Goal: Information Seeking & Learning: Find specific fact

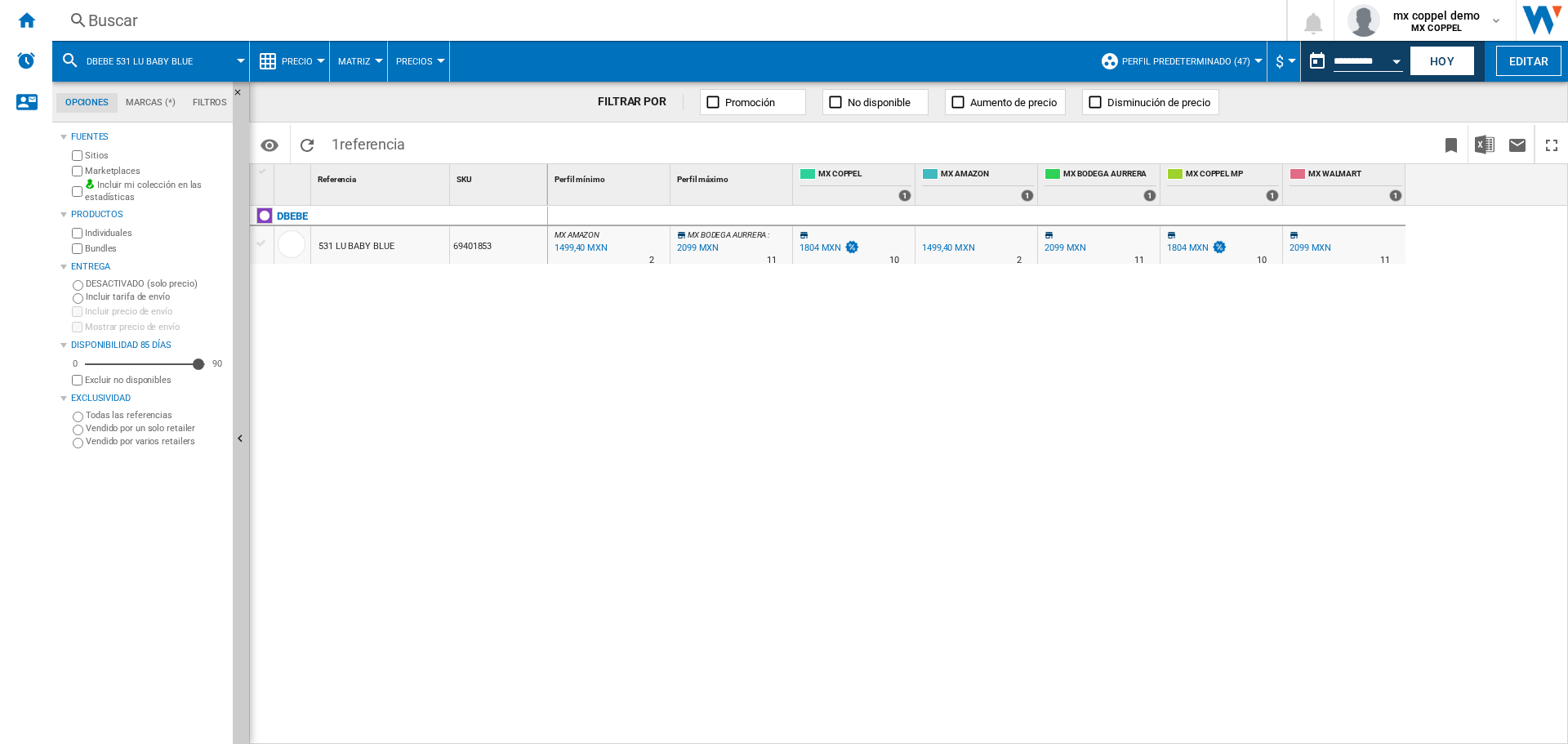
click at [221, 18] on div "Buscar" at bounding box center [666, 20] width 1155 height 23
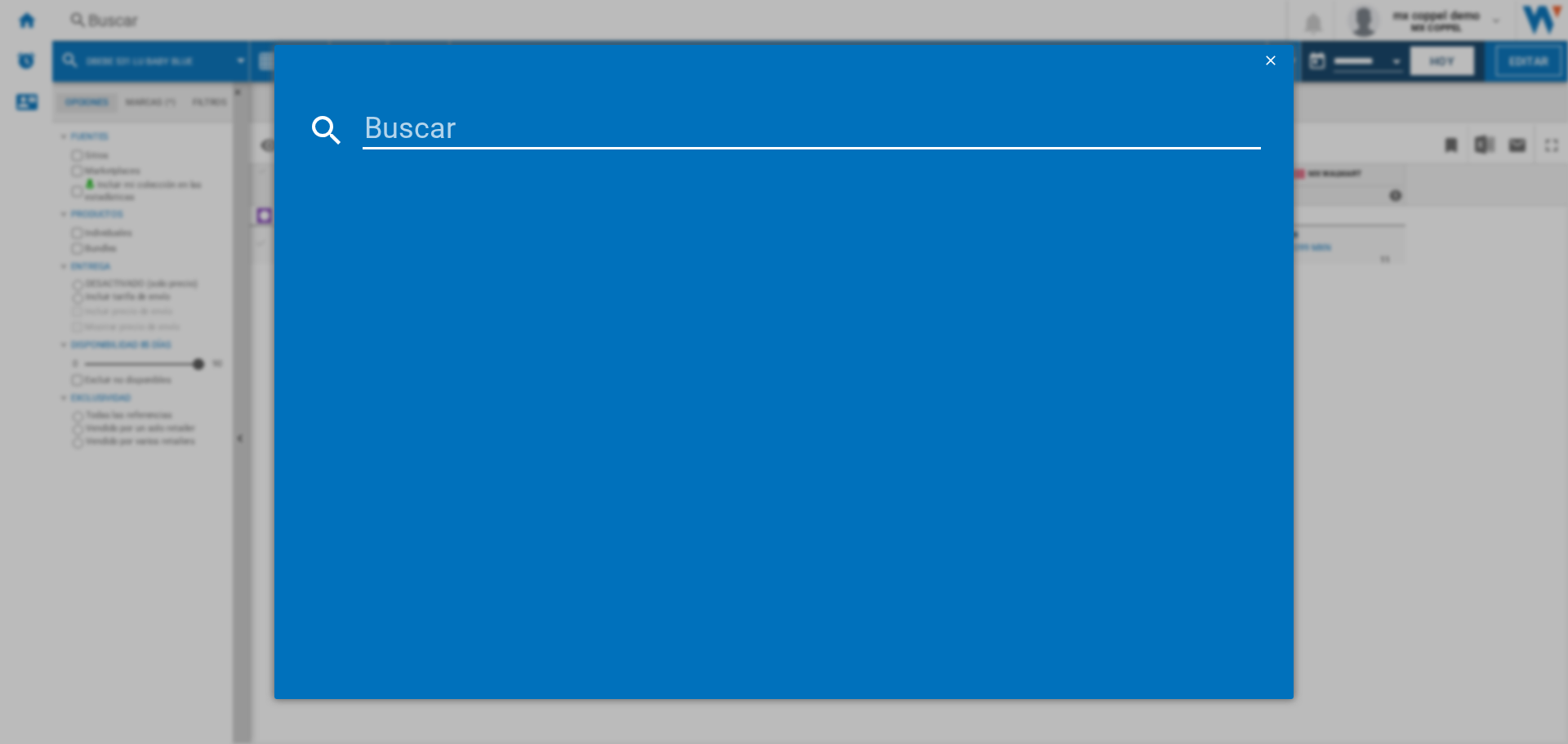
click at [451, 123] on input at bounding box center [811, 130] width 898 height 39
paste input "PRINSEL 5157 GOLF BLUE"
type input "PRINSEL 5157 GOLF BLUE"
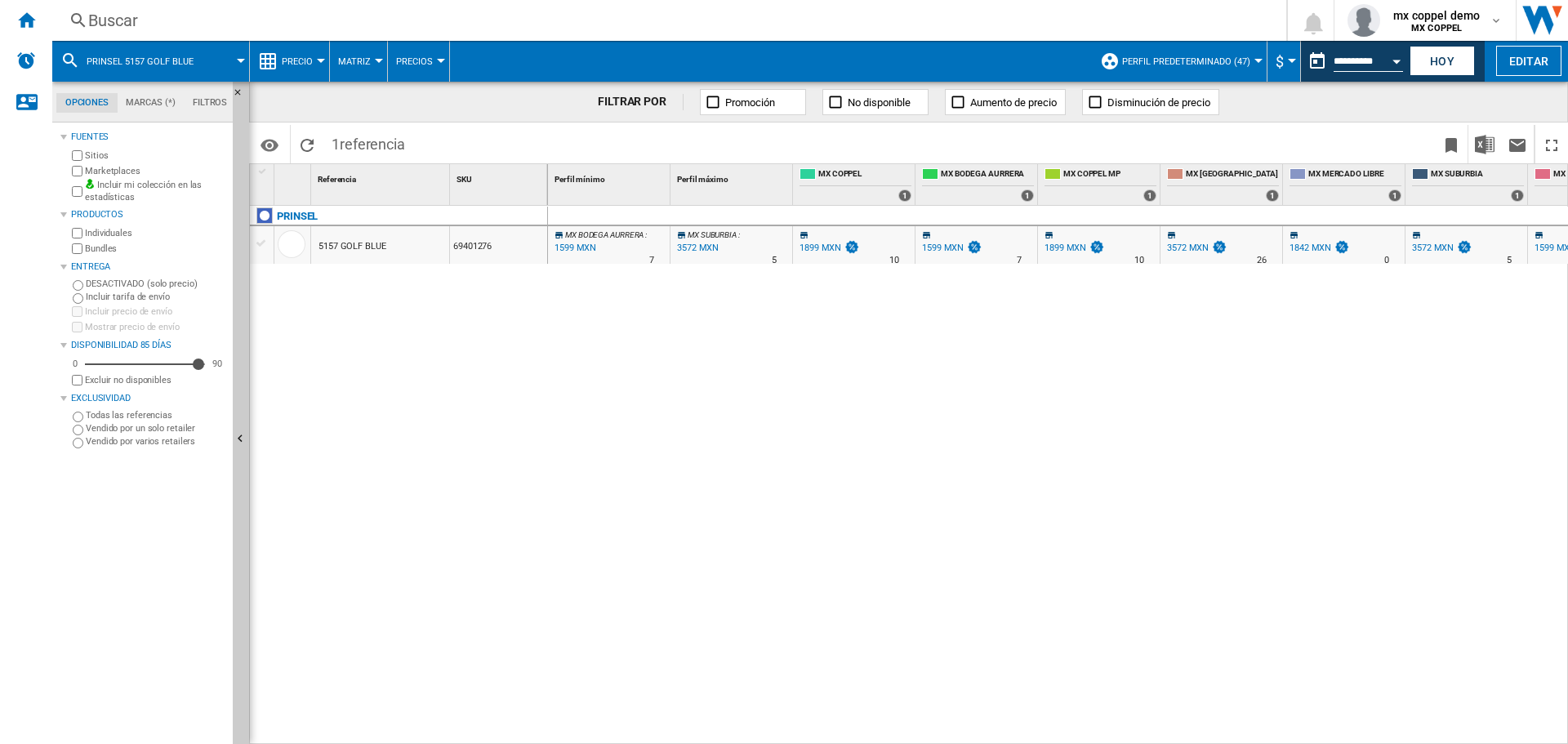
click at [306, 27] on div "Buscar" at bounding box center [666, 20] width 1155 height 23
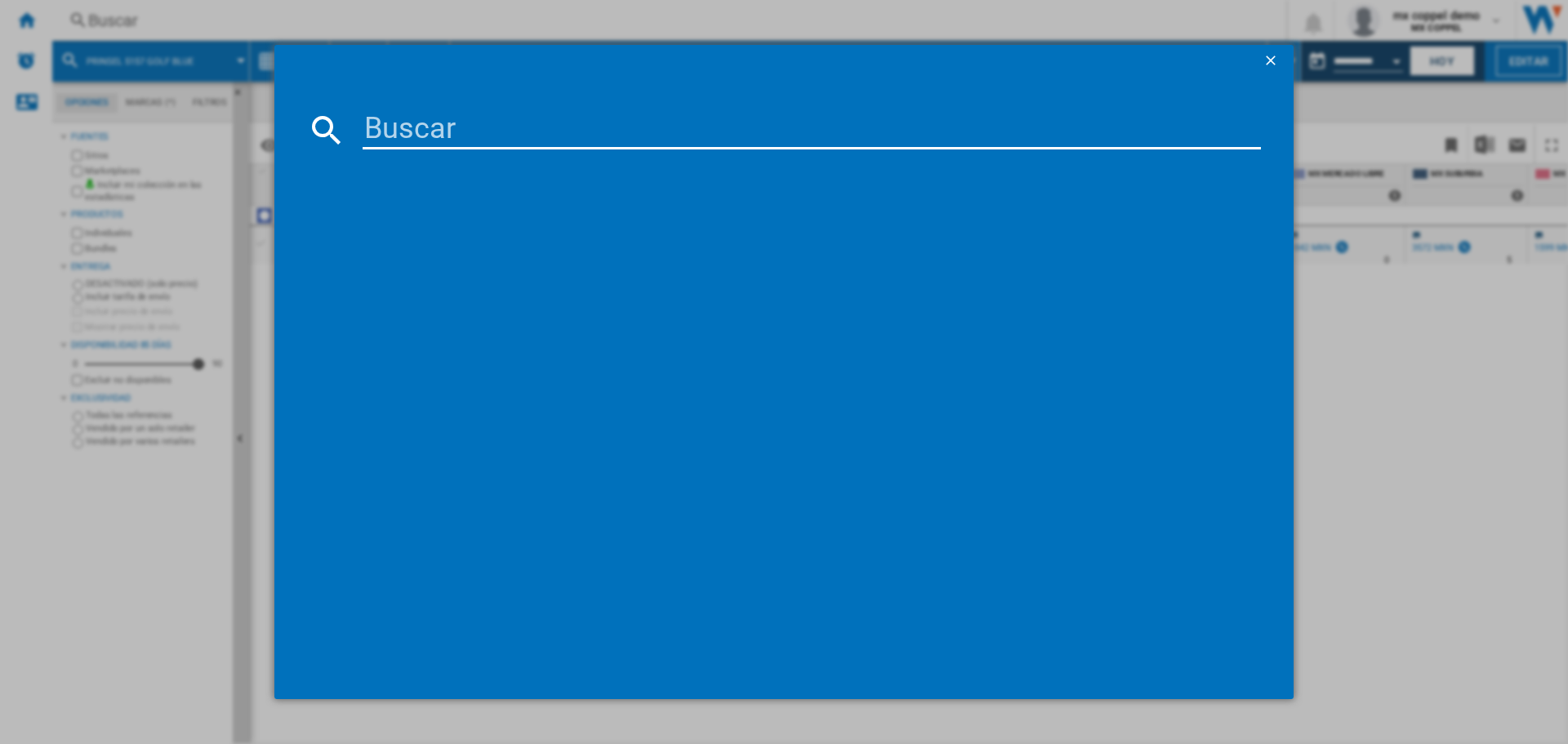
click at [452, 137] on input at bounding box center [811, 130] width 898 height 39
type input "DBEBE AEROSTAR PINK"
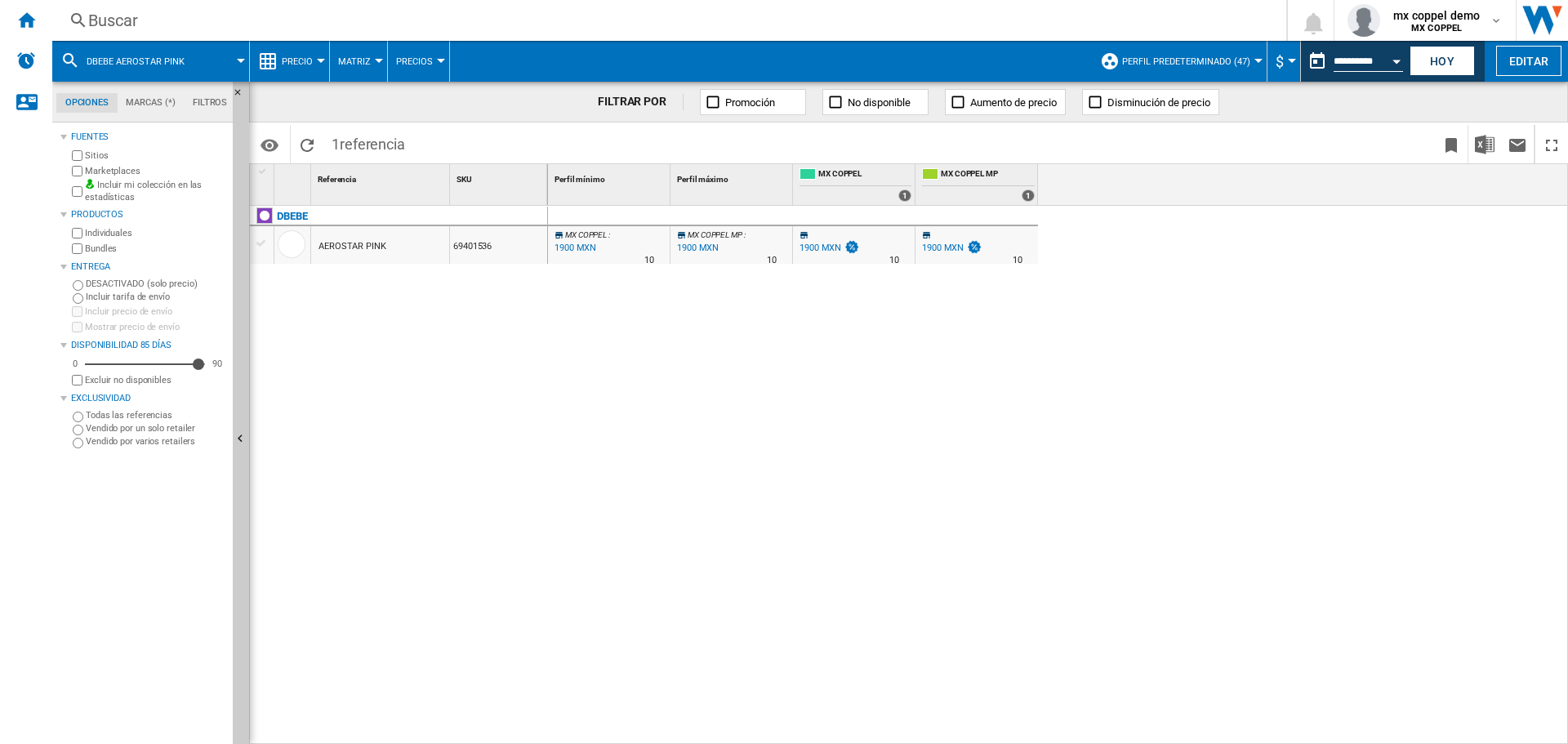
click at [335, 3] on div "Buscar Buscar 0 mx coppel demo MX COPPEL MX COPPEL Mi configuración Cerrar sesi…" at bounding box center [810, 20] width 1516 height 41
click at [335, 12] on div "Buscar" at bounding box center [666, 20] width 1155 height 23
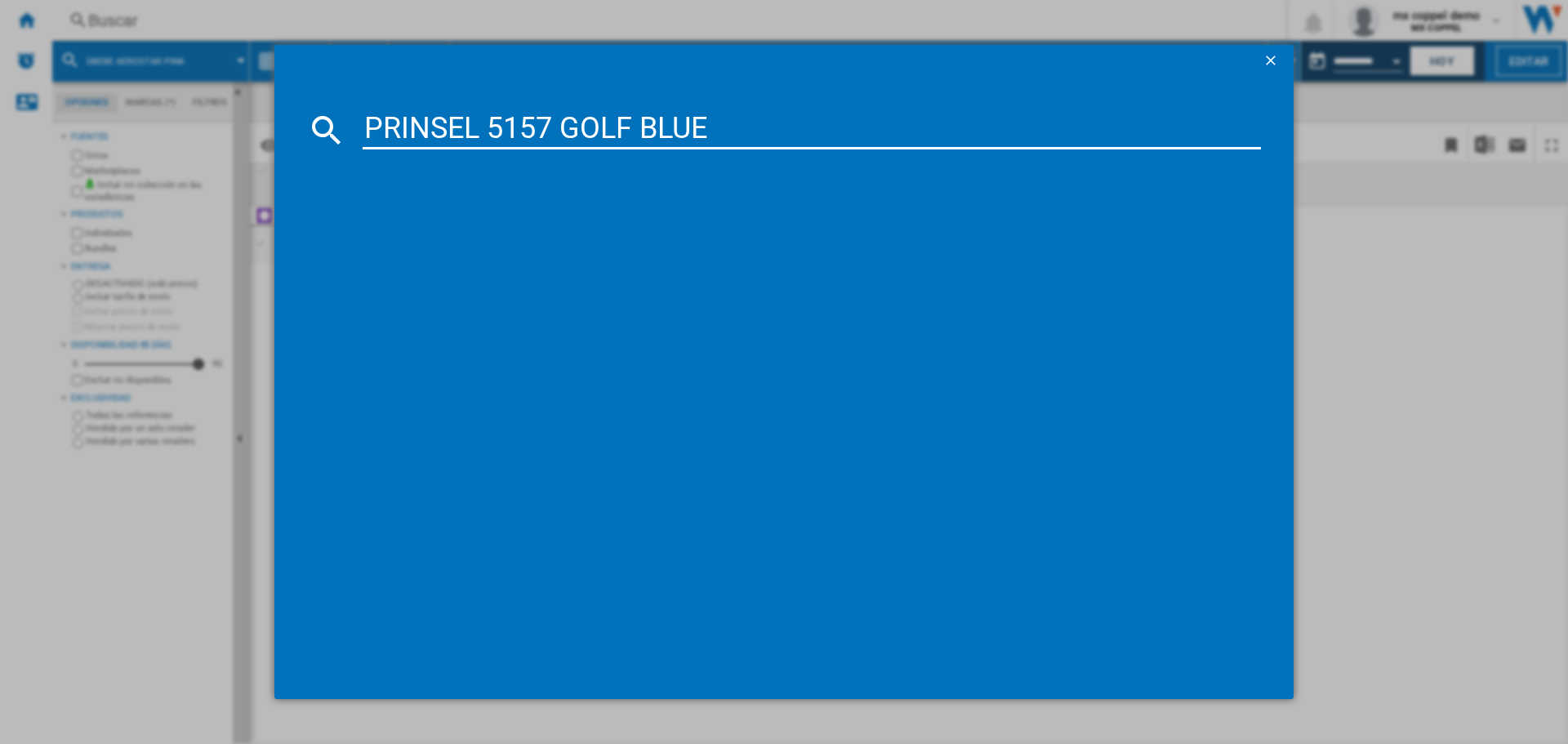
type input "PRINSEL 5157 GOLF BLUE"
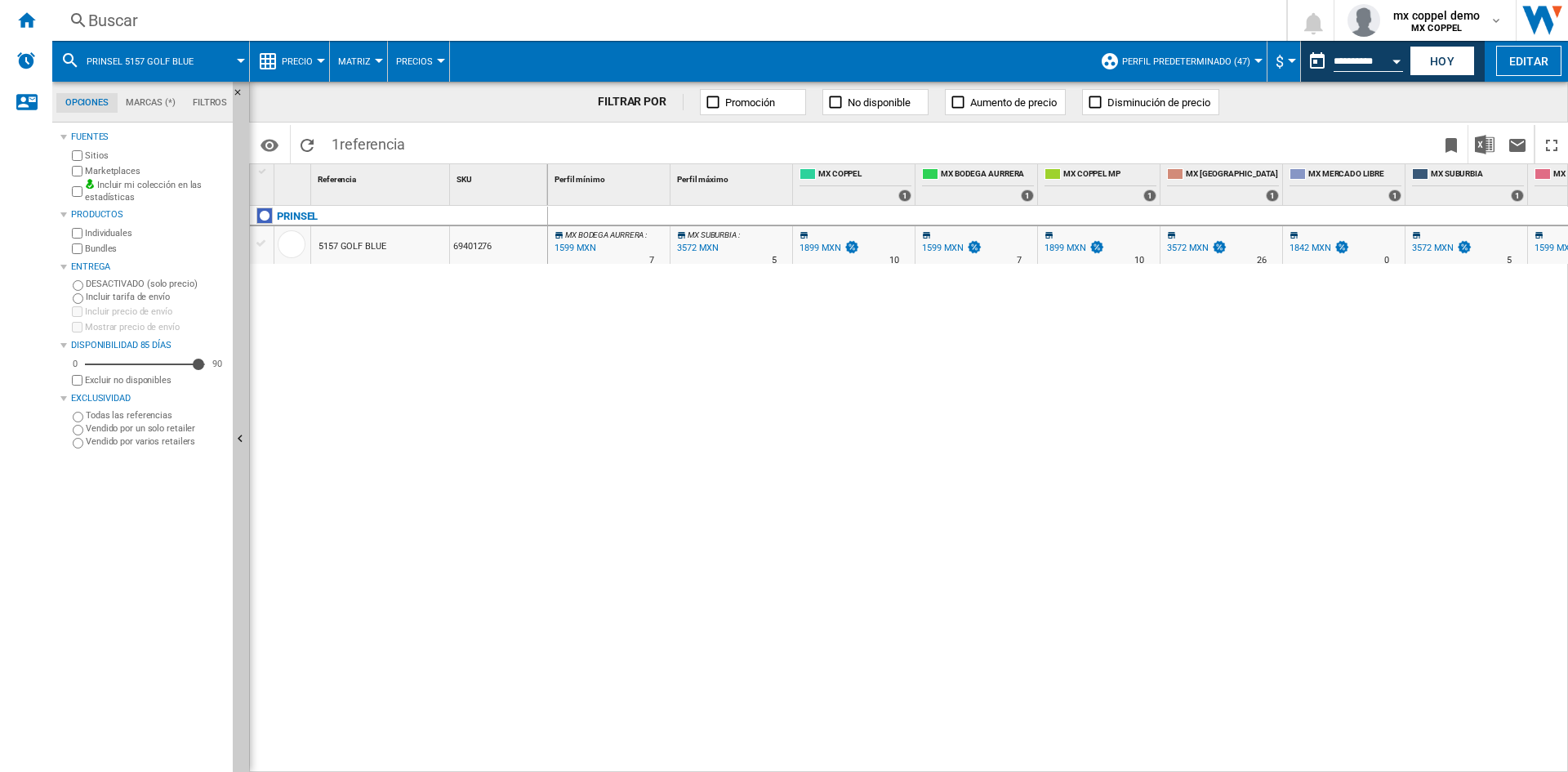
click at [332, 23] on div "Buscar" at bounding box center [666, 20] width 1155 height 23
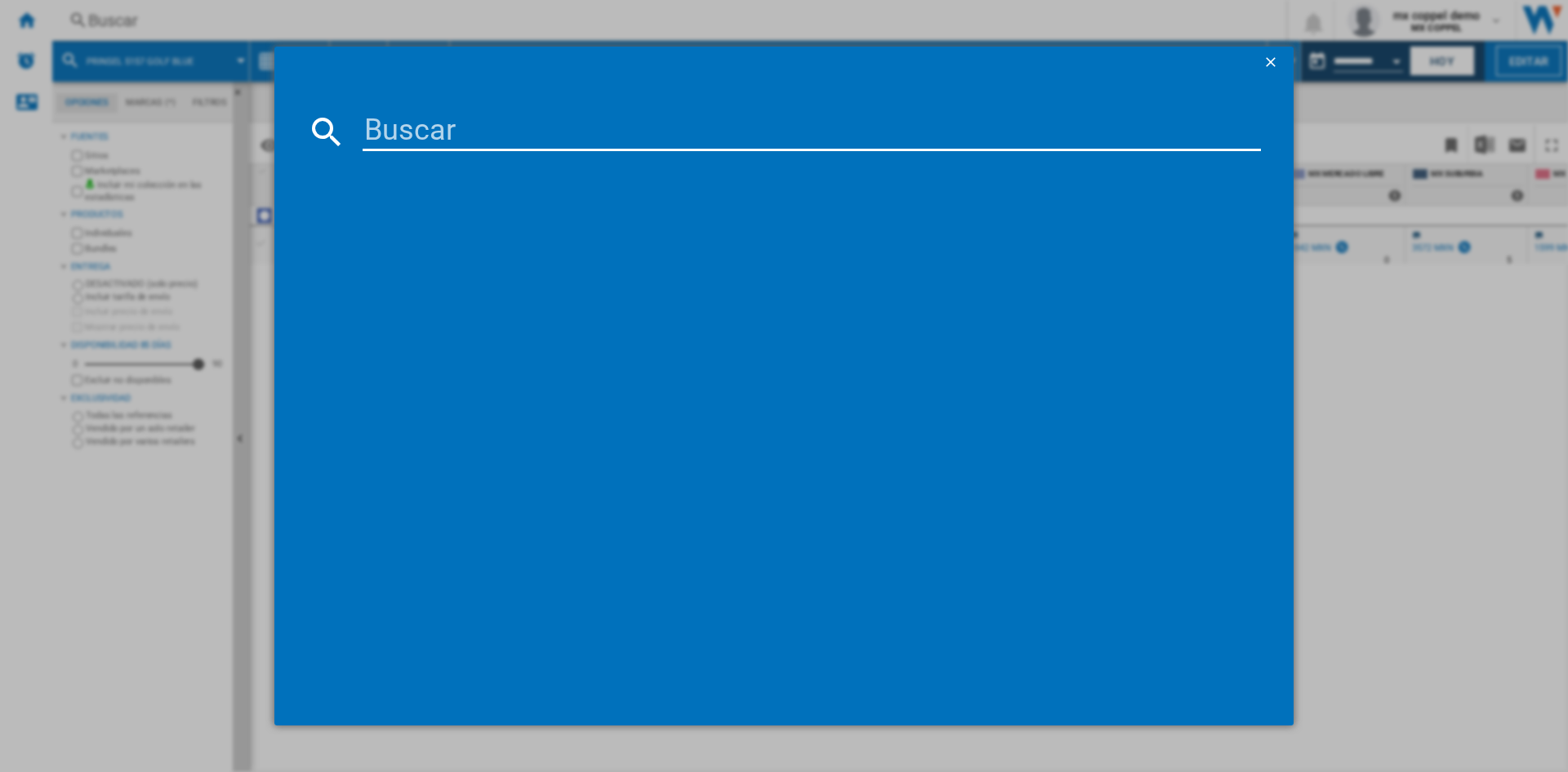
click at [314, 18] on div at bounding box center [784, 386] width 1568 height 772
click at [537, 159] on div at bounding box center [784, 426] width 954 height 534
click at [508, 131] on input at bounding box center [811, 131] width 898 height 39
paste input "INFANTI TRACK FIT GREY"
type input "INFANTI TRACK FIT GREY"
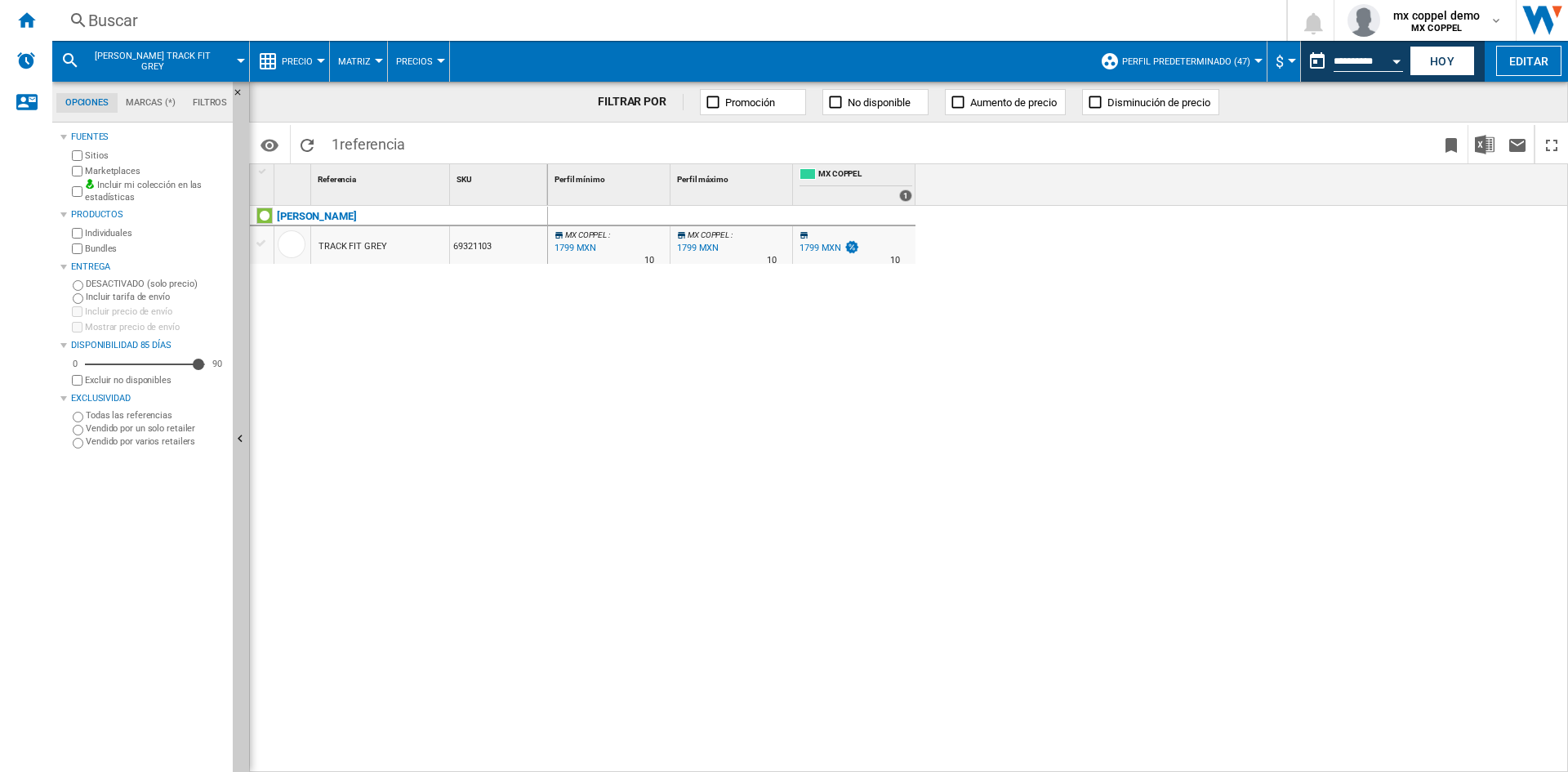
click at [1204, 68] on button "Perfil predeterminado (47)" at bounding box center [1190, 61] width 136 height 41
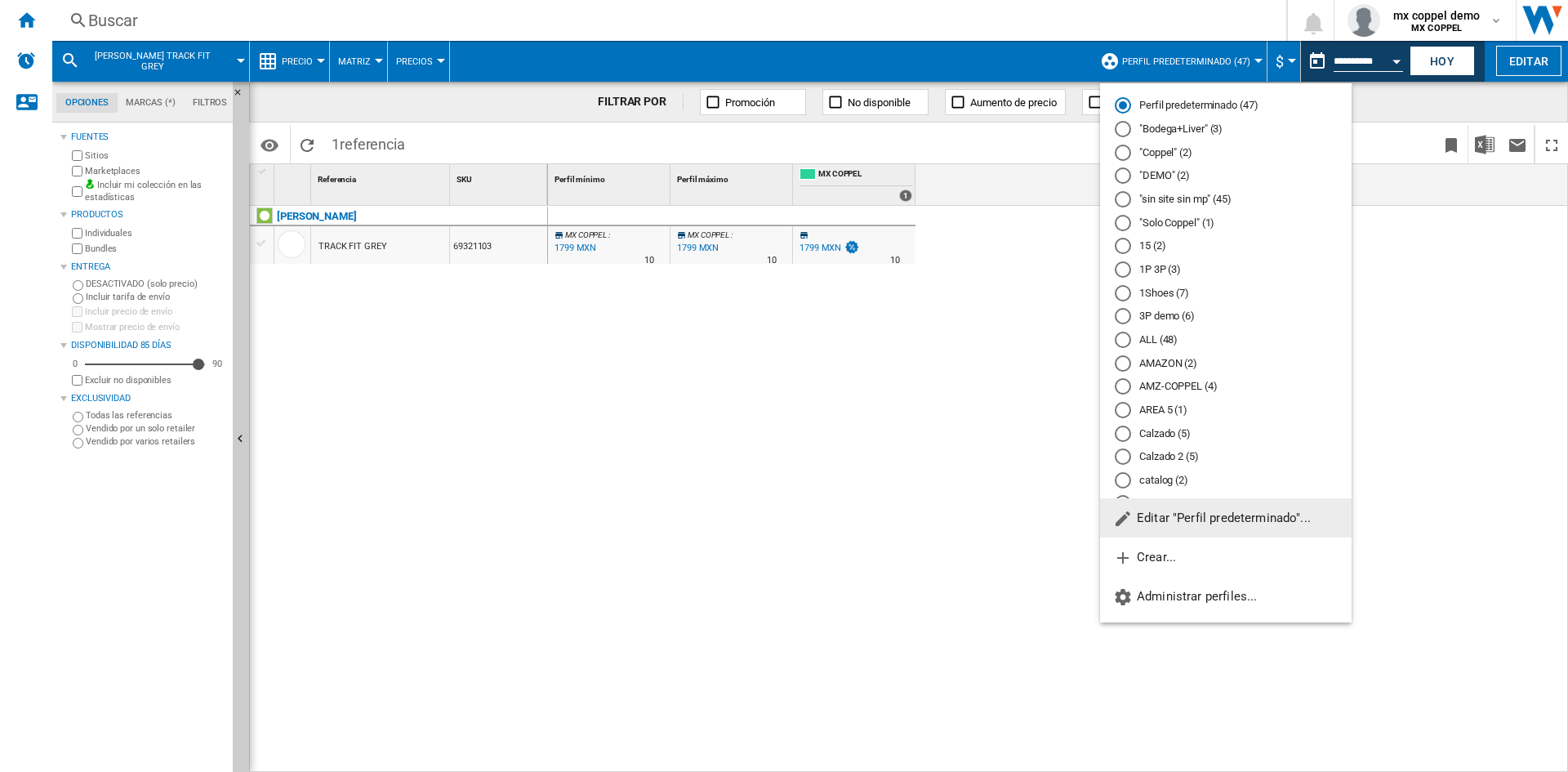
click at [1204, 68] on md-backdrop at bounding box center [784, 386] width 1568 height 772
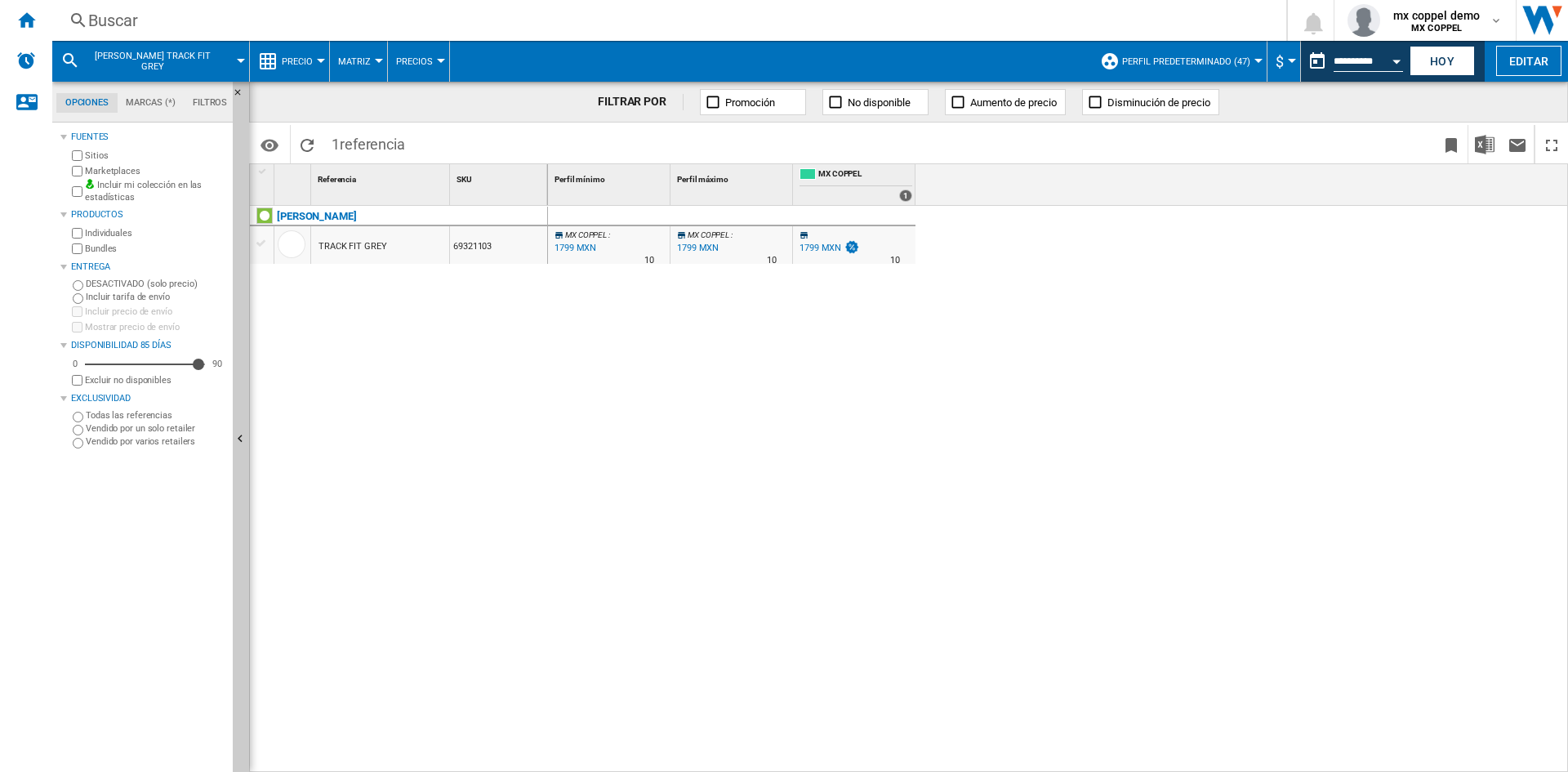
click at [970, 367] on div "MX COPPEL : 0.0 % 1799 MXN % N/A 10 MX COPPEL : MX COPPEL : 0.0 % 1799 MXN % N/…" at bounding box center [1058, 489] width 1021 height 567
click at [1248, 61] on button "Perfil predeterminado (47)" at bounding box center [1190, 61] width 136 height 41
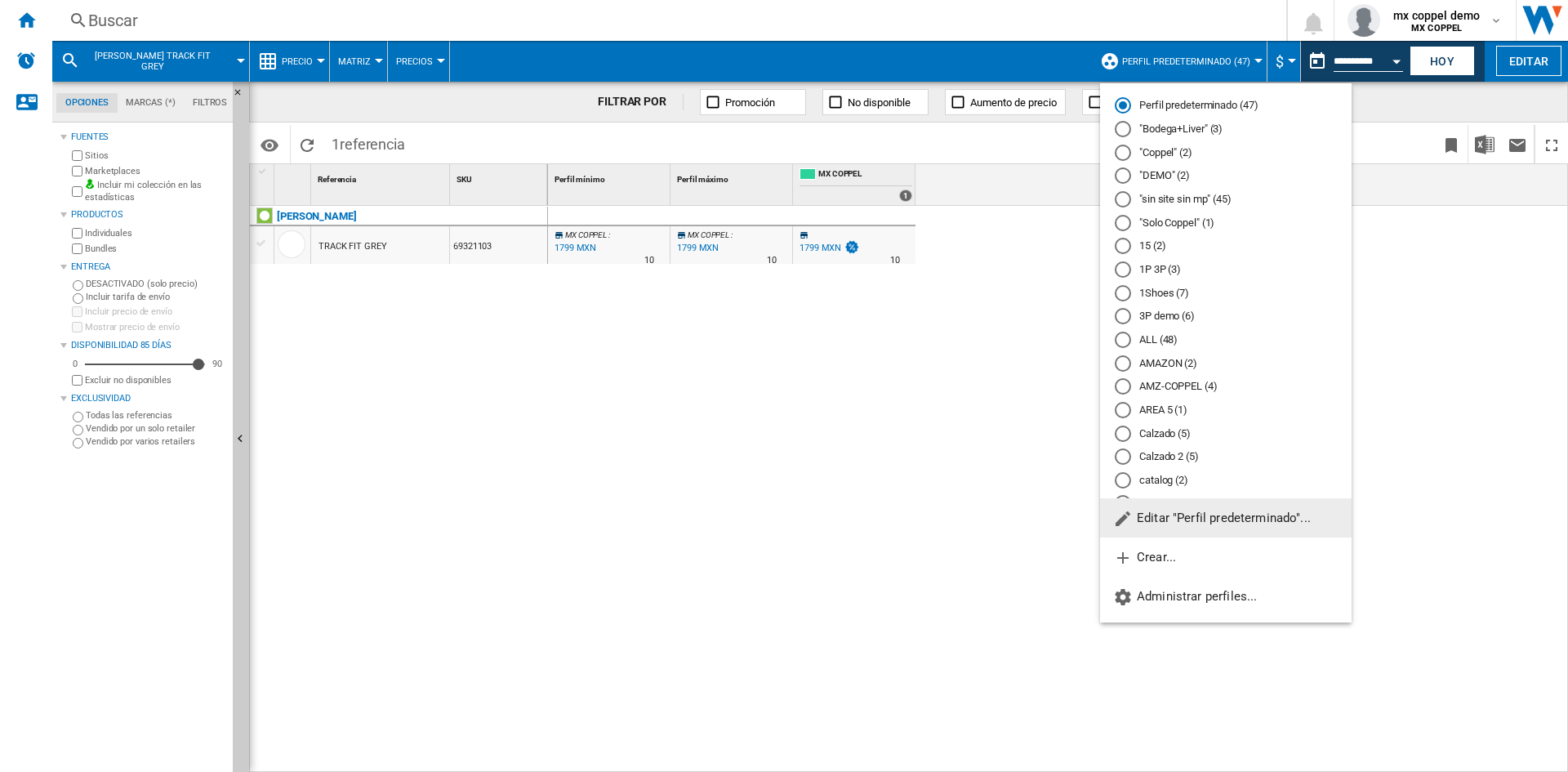
click at [1209, 105] on md-radio-button "Perfil predeterminado (47)" at bounding box center [1225, 106] width 222 height 16
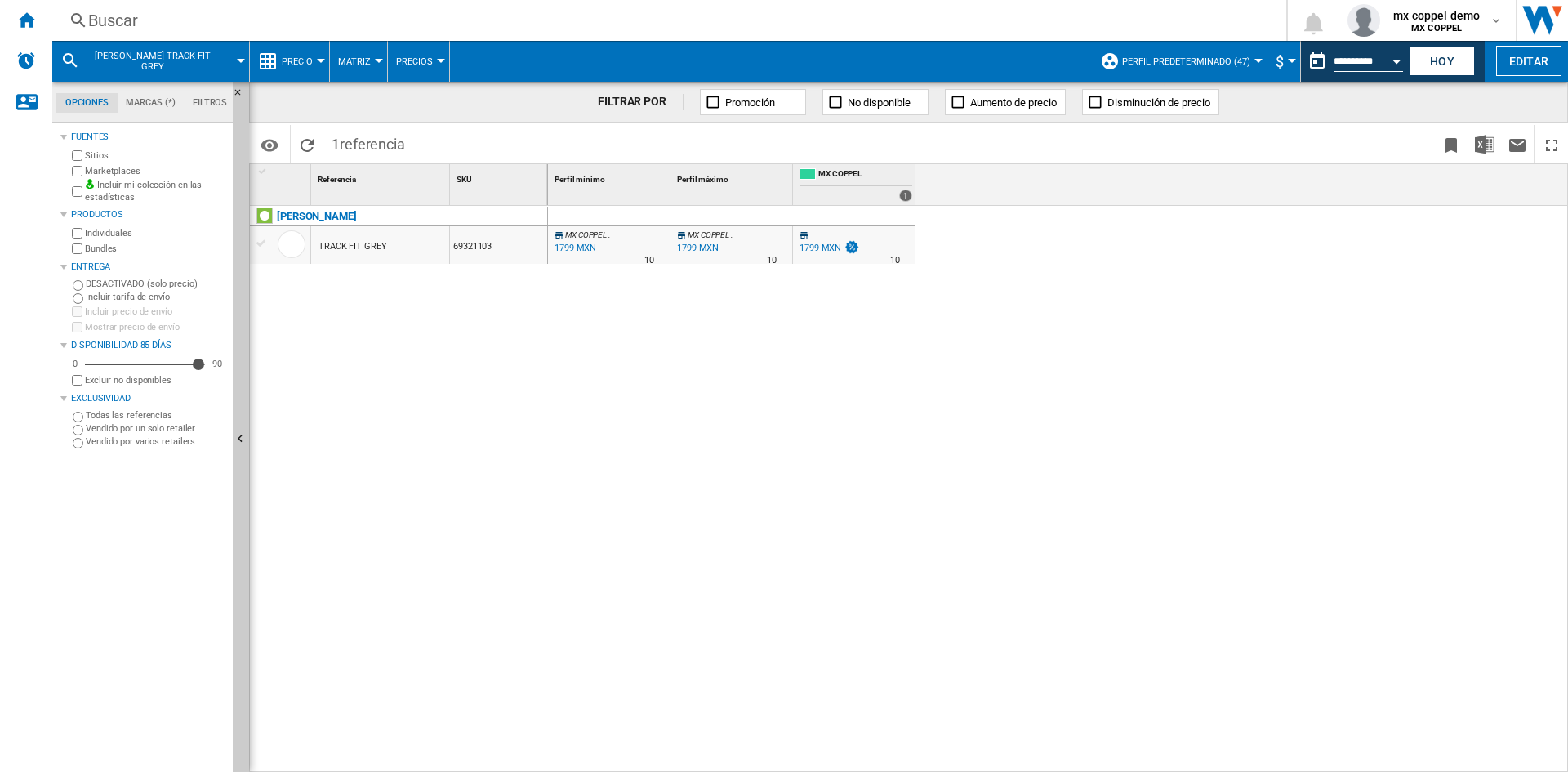
click at [684, 665] on div "MX COPPEL : 0.0 % 1799 MXN % N/A 10 MX COPPEL : MX COPPEL : 0.0 % 1799 MXN % N/…" at bounding box center [1058, 489] width 1021 height 567
click at [1232, 68] on button "Perfil predeterminado (47)" at bounding box center [1190, 61] width 136 height 41
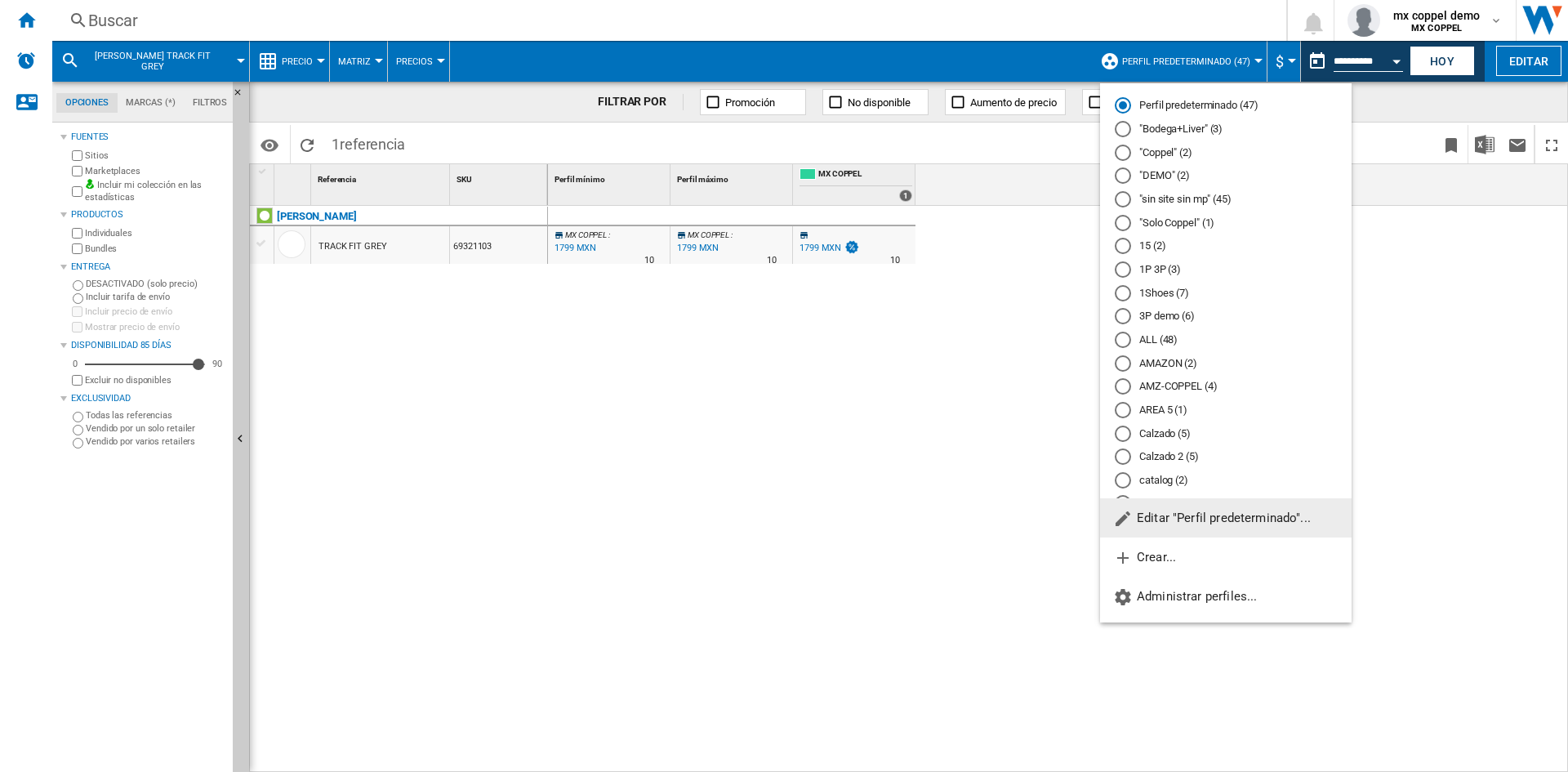
click at [1193, 135] on md-radio-button ""Bodega+Liver" (3)" at bounding box center [1225, 129] width 222 height 16
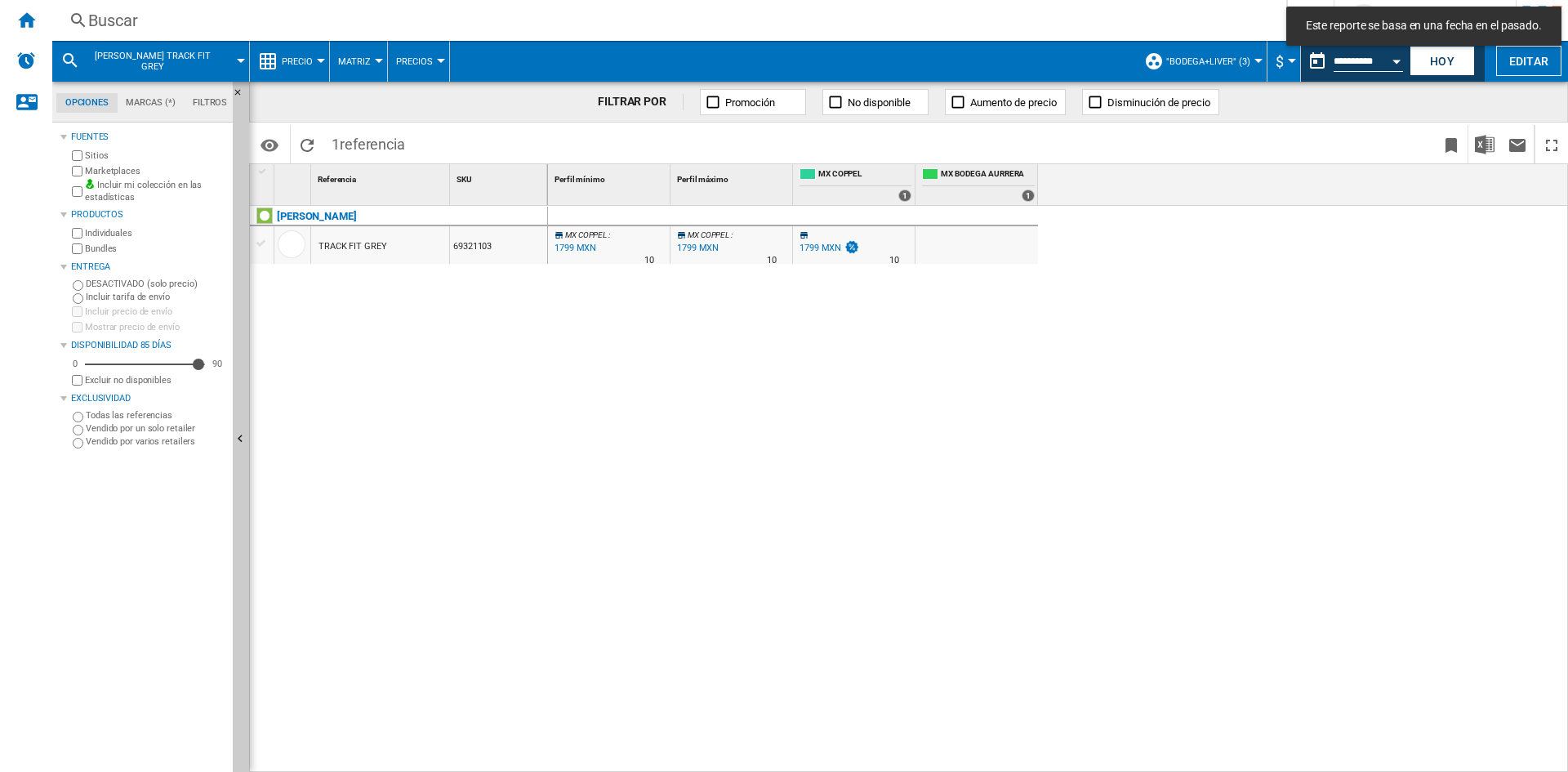
click at [1202, 66] on span ""Bodega+Liver" (3)" at bounding box center [1208, 62] width 84 height 11
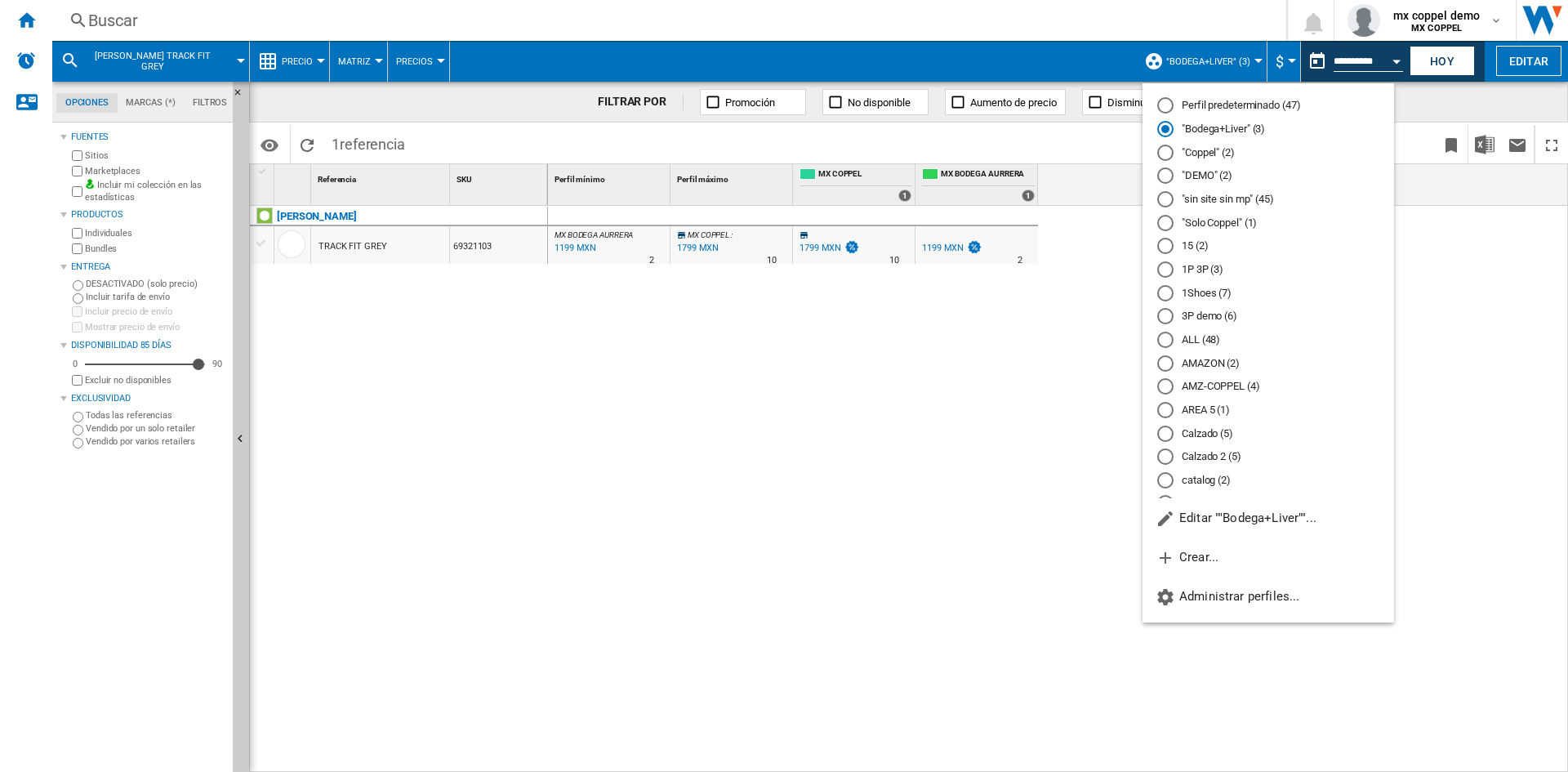
click at [1207, 99] on md-radio-button "Perfil predeterminado (47)" at bounding box center [1268, 106] width 222 height 16
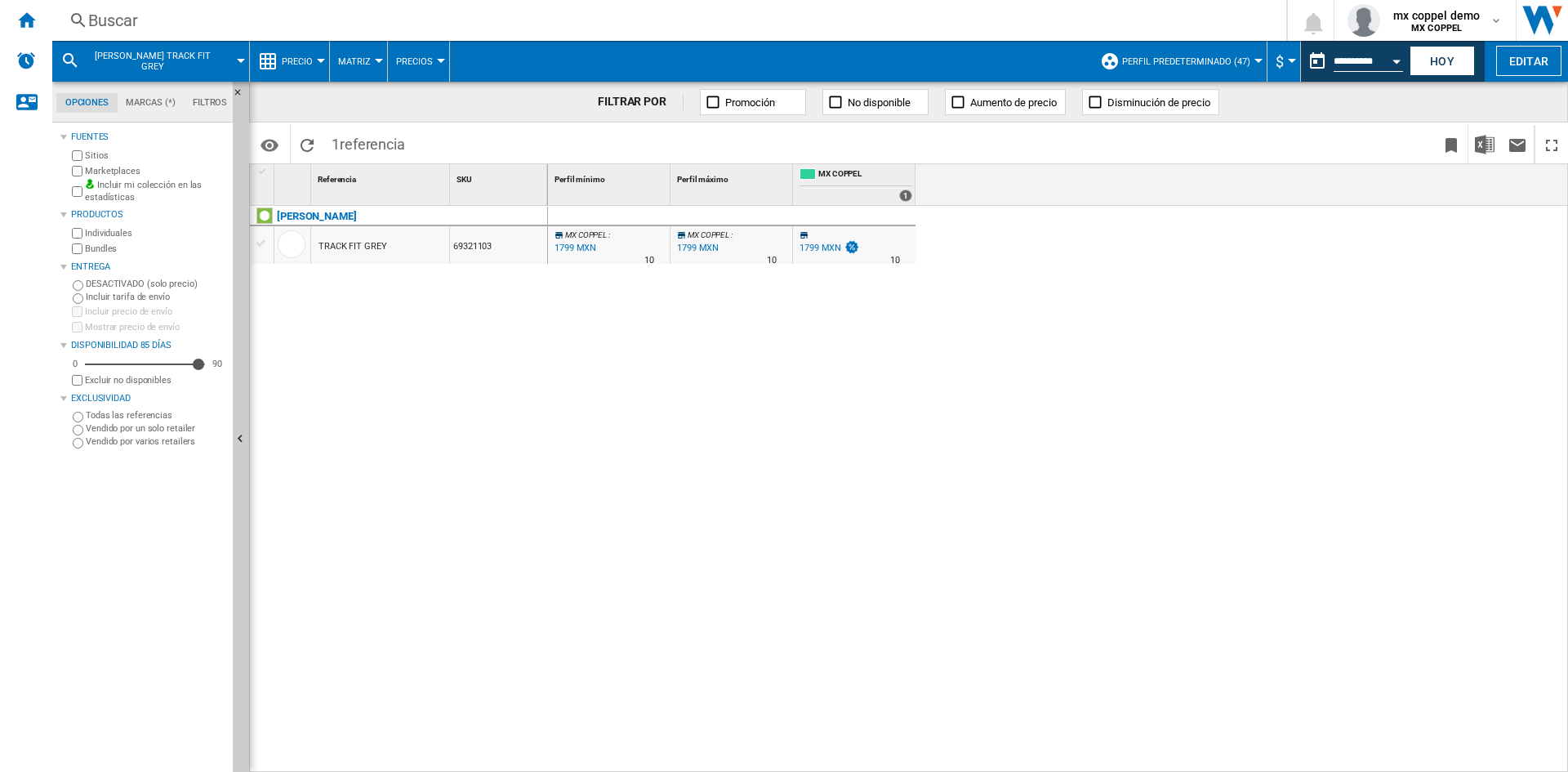
click at [518, 426] on div "INFANTI TRACK FIT GREY 69321103" at bounding box center [398, 484] width 298 height 558
click at [977, 396] on div "MX COPPEL : 0.0 % 1799 MXN % N/A 10 MX COPPEL : MX COPPEL : 0.0 % 1799 MXN % N/…" at bounding box center [1058, 489] width 1021 height 567
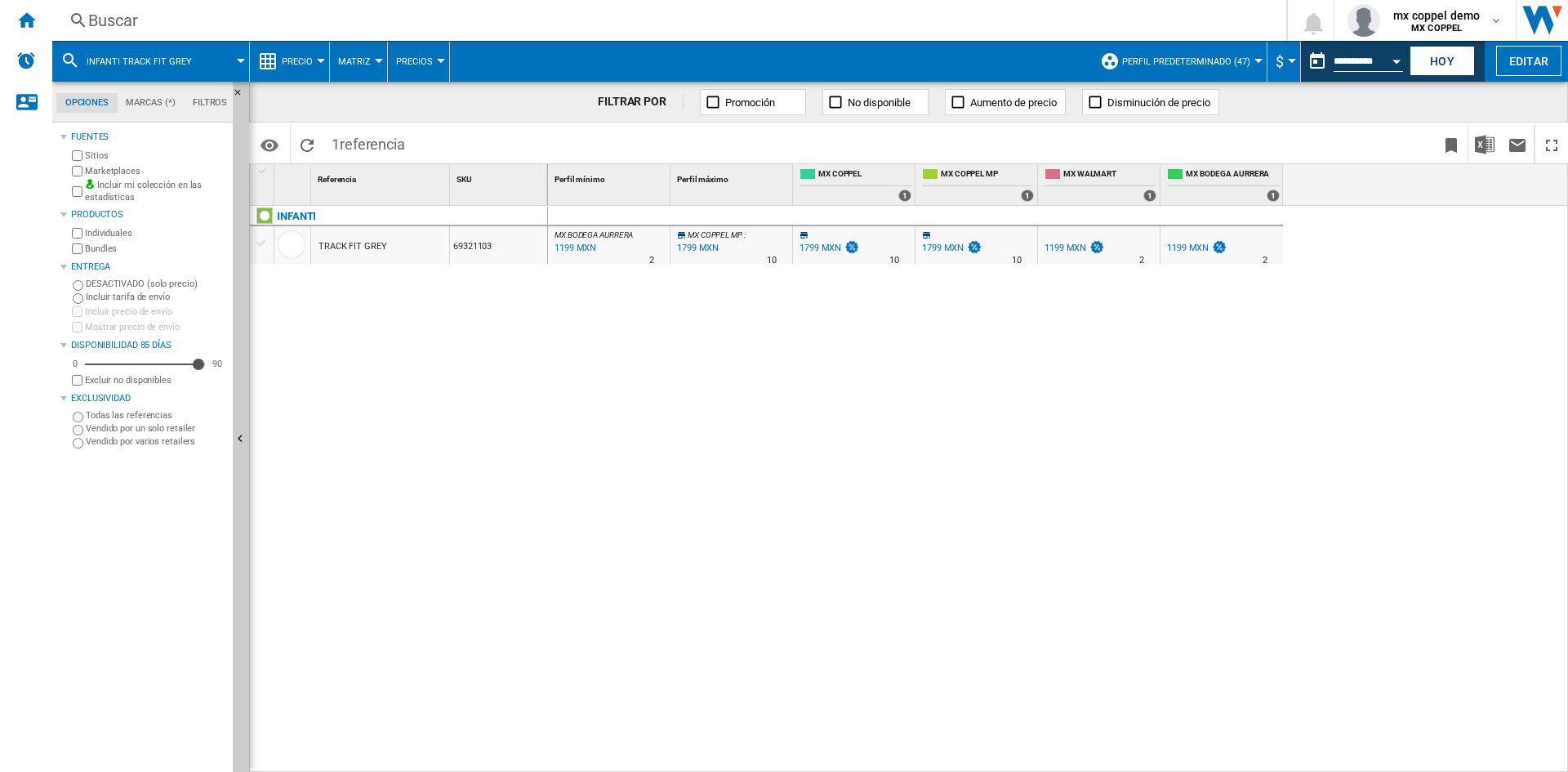
click at [228, 2] on div "Buscar Buscar 0 mx coppel demo MX COPPEL MX COPPEL Mi configuración Cerrar sesi…" at bounding box center [810, 20] width 1516 height 41
click at [215, 12] on div "Buscar" at bounding box center [666, 20] width 1155 height 23
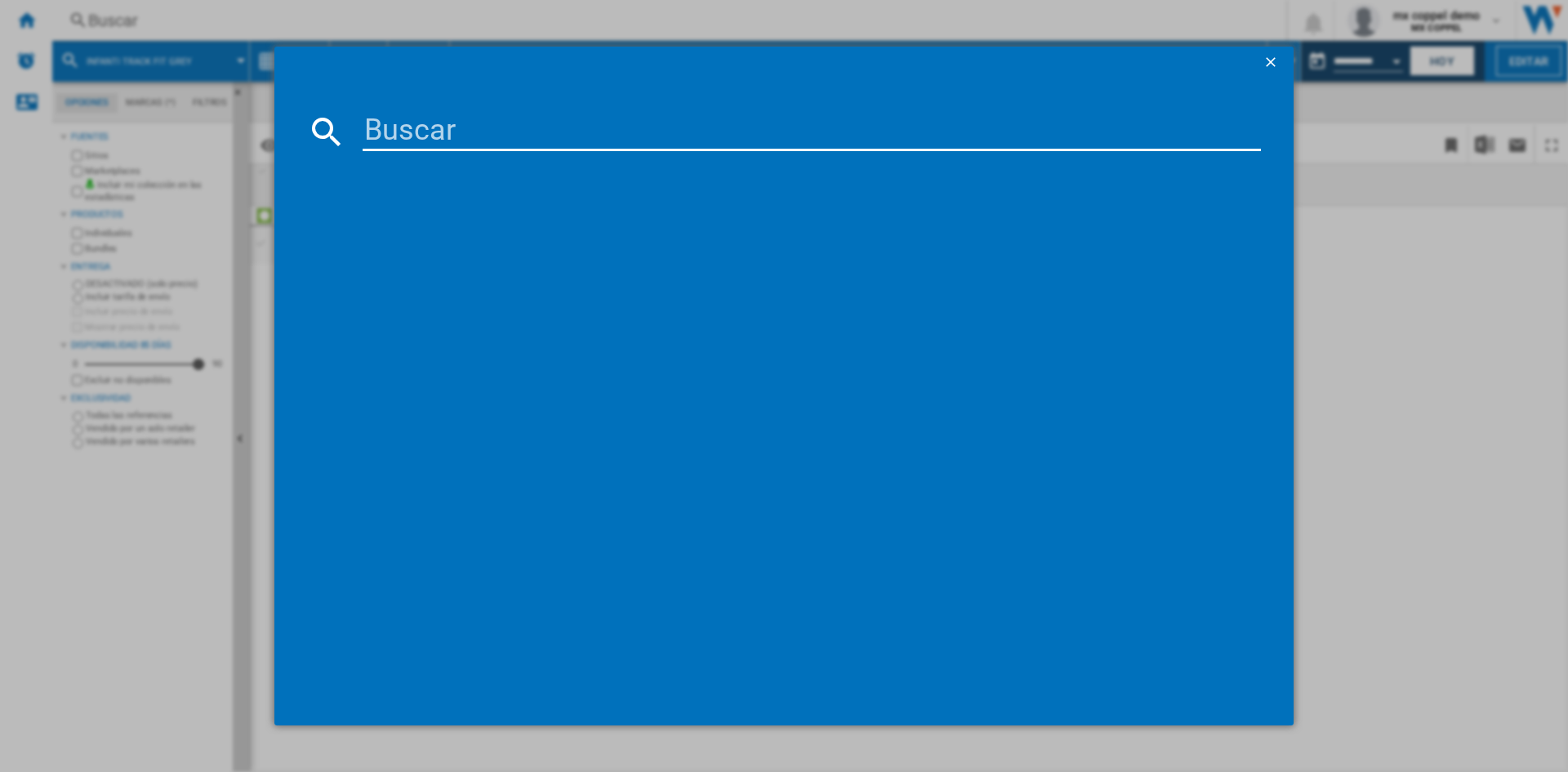
click at [479, 130] on input at bounding box center [811, 131] width 898 height 39
paste input "PRINSEL 7620 BOOSTER 123 GREY"
type input "PRINSEL 7620 BOOSTER 123 GREY"
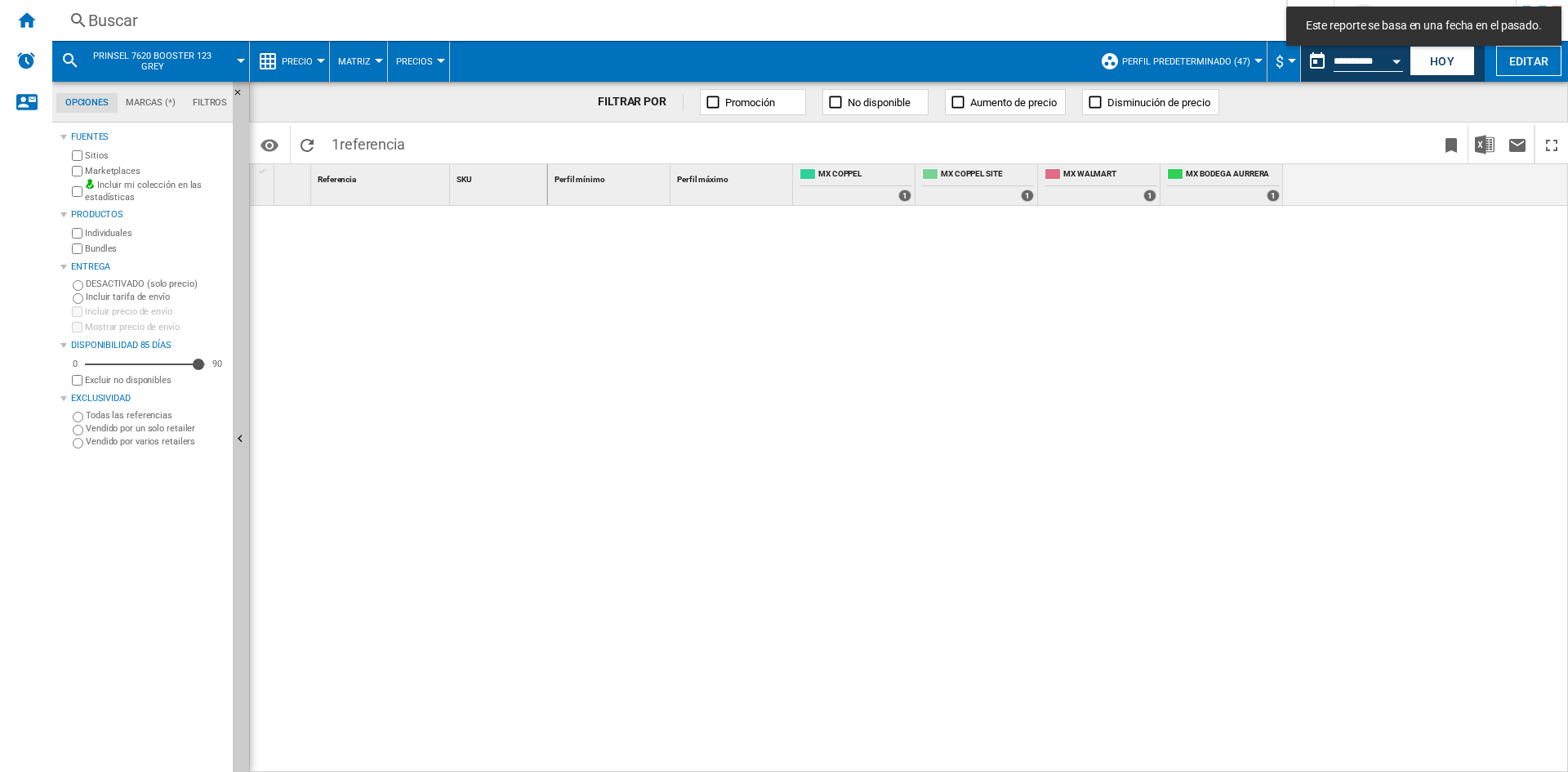
click at [139, 24] on div "Buscar" at bounding box center [666, 20] width 1155 height 23
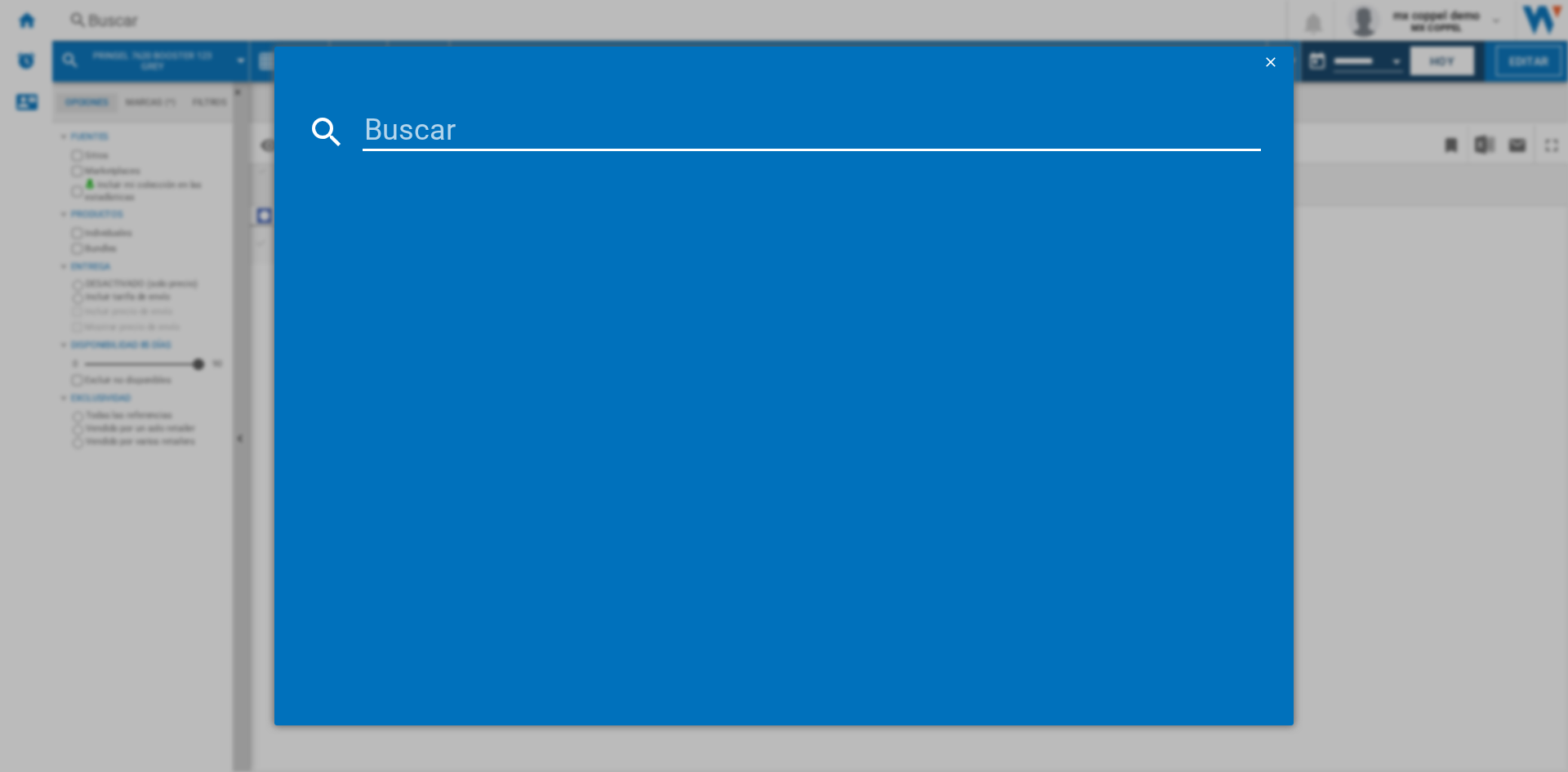
click at [517, 120] on input at bounding box center [811, 131] width 898 height 39
paste input "PRINSEL 7620 BOOSTER 123 GREY"
type input "PRINSEL 7620 BOOSTER 123 GREY"
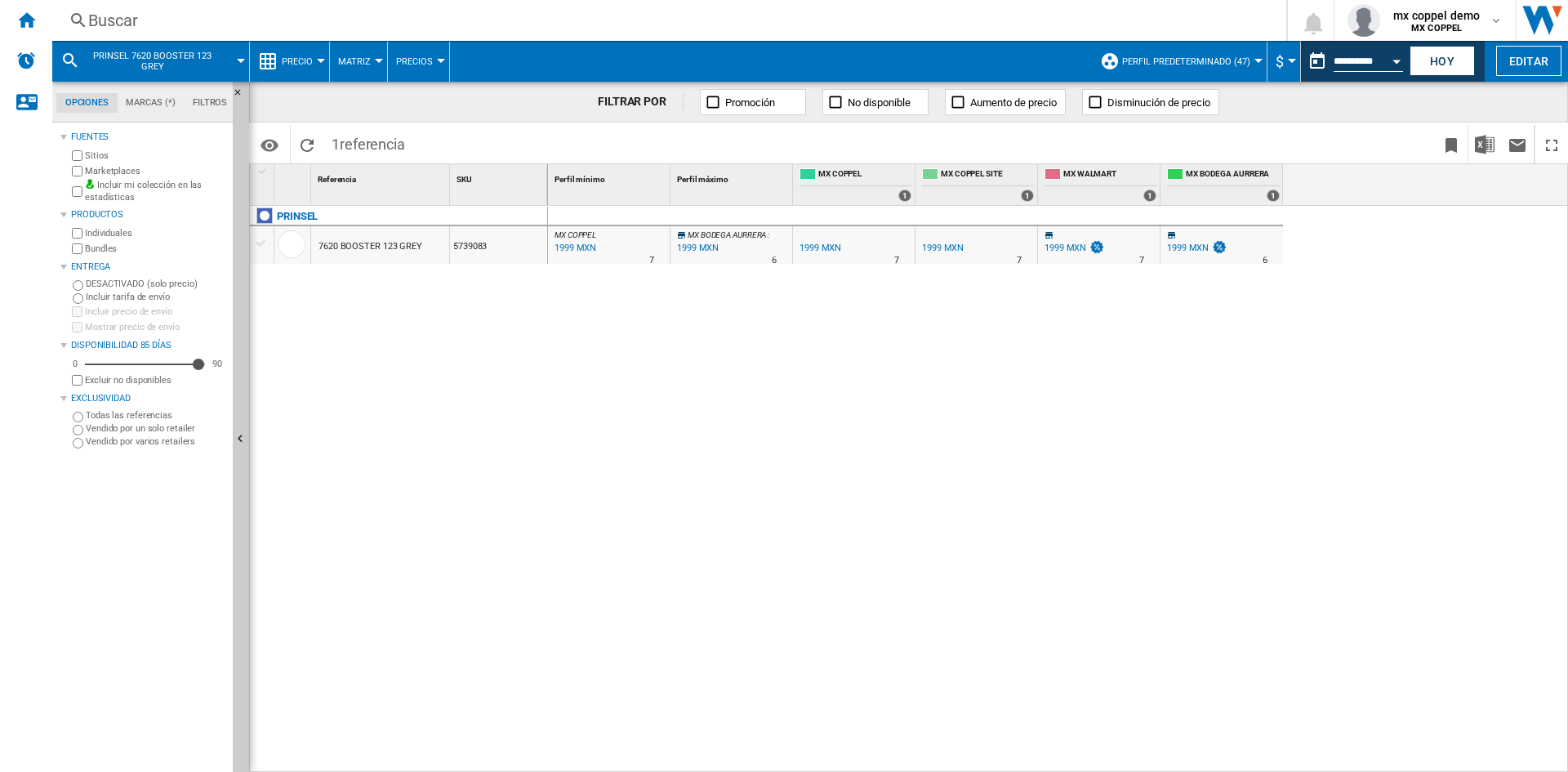
click at [316, 12] on div "Buscar" at bounding box center [666, 20] width 1155 height 23
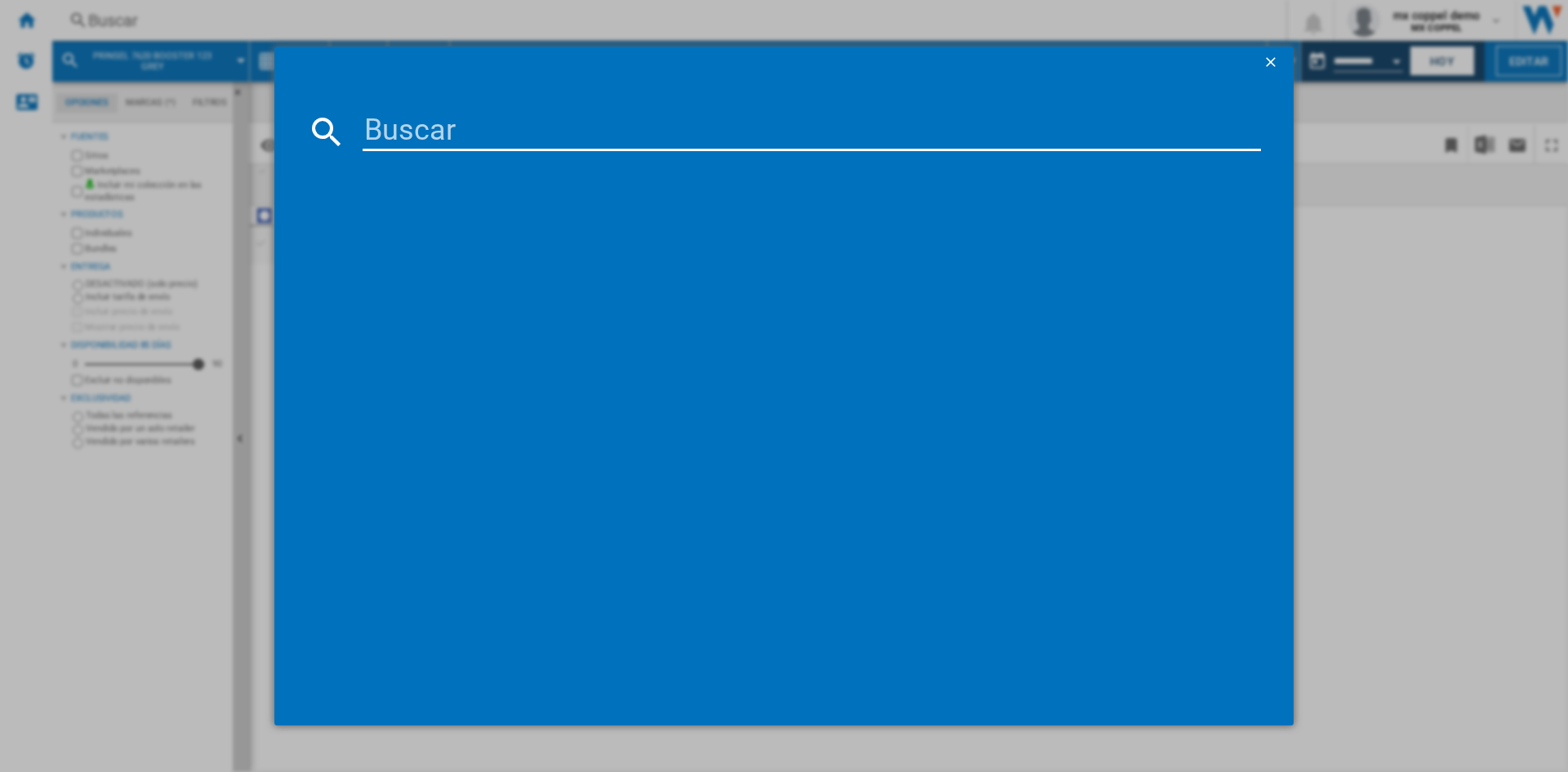
type input "PRINSEL 7620 BOOSTER 123 GREY"
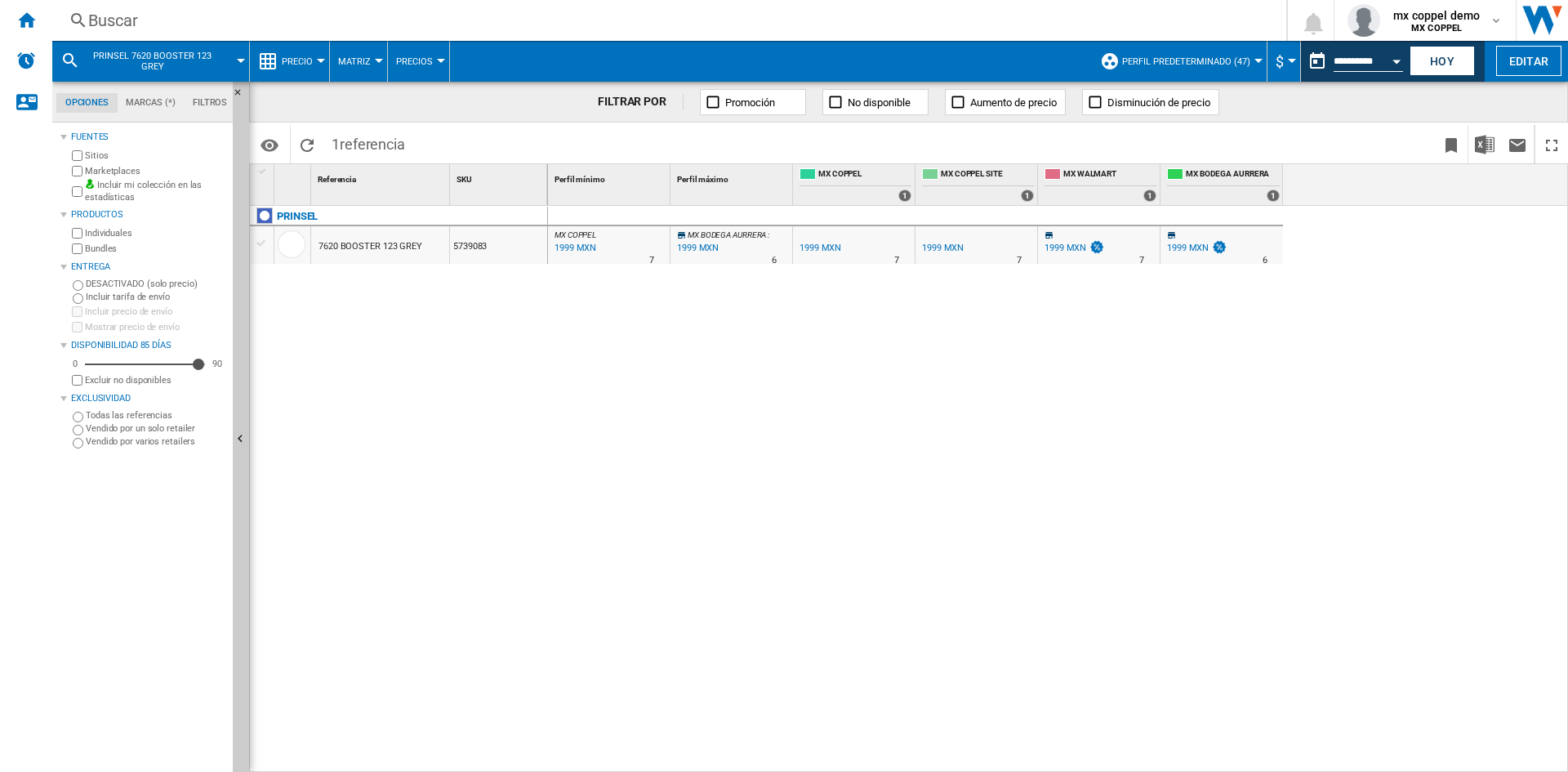
click at [1190, 69] on button "Perfil predeterminado (47)" at bounding box center [1190, 61] width 136 height 41
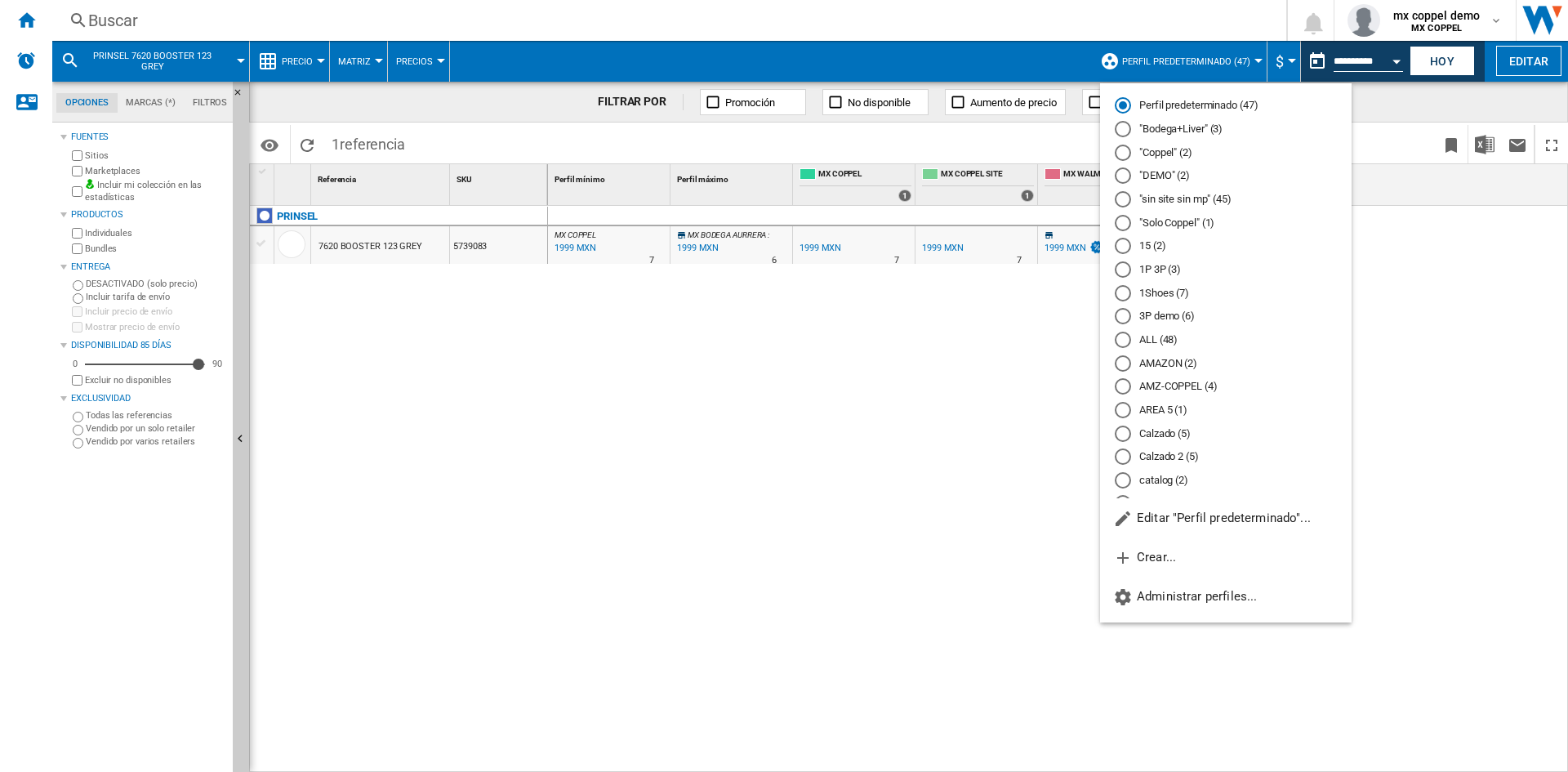
click at [1186, 128] on md-radio-button ""Bodega+Liver" (3)" at bounding box center [1225, 129] width 222 height 16
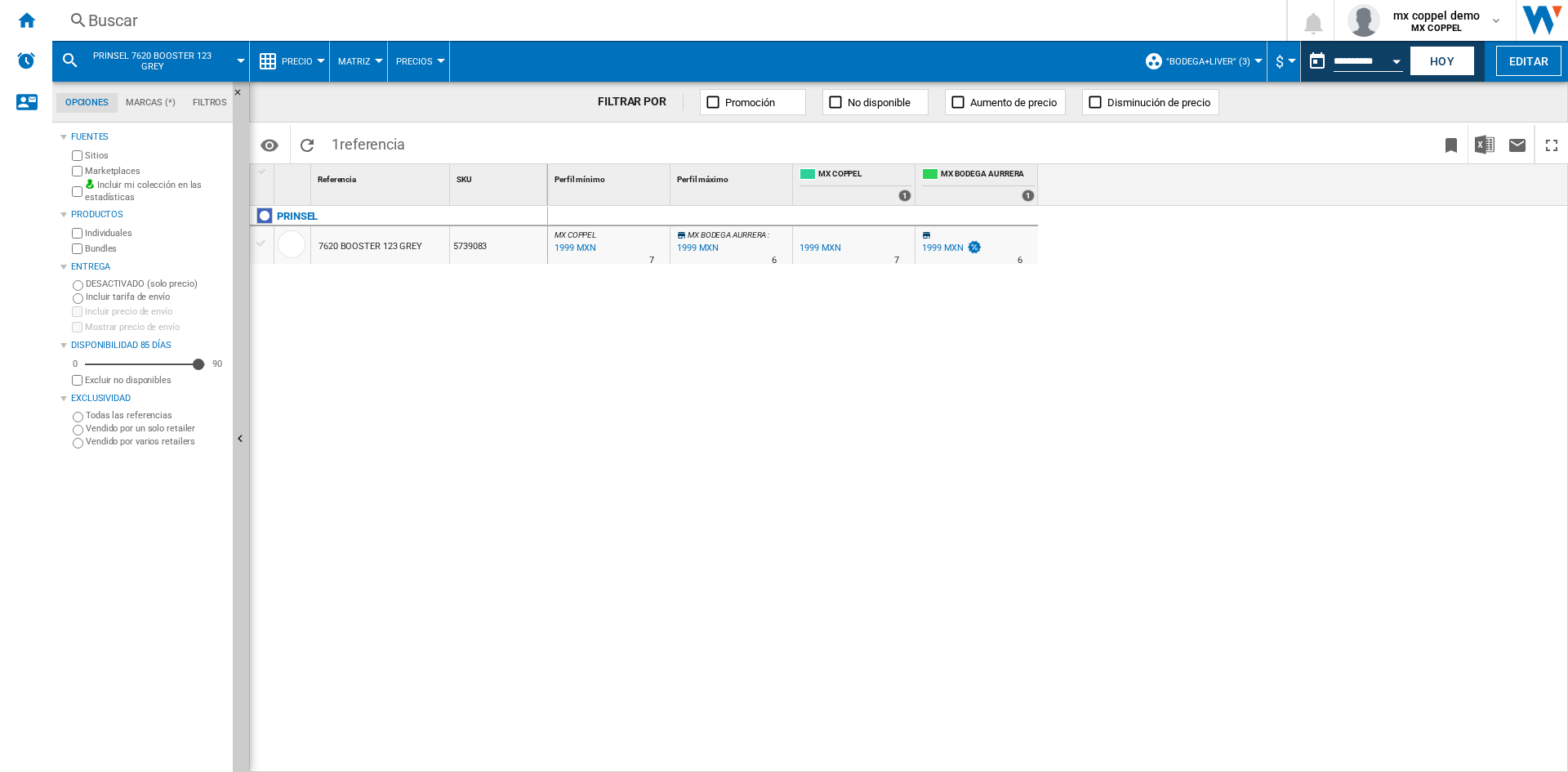
click at [1193, 58] on span ""Bodega+Liver" (3)" at bounding box center [1208, 62] width 84 height 11
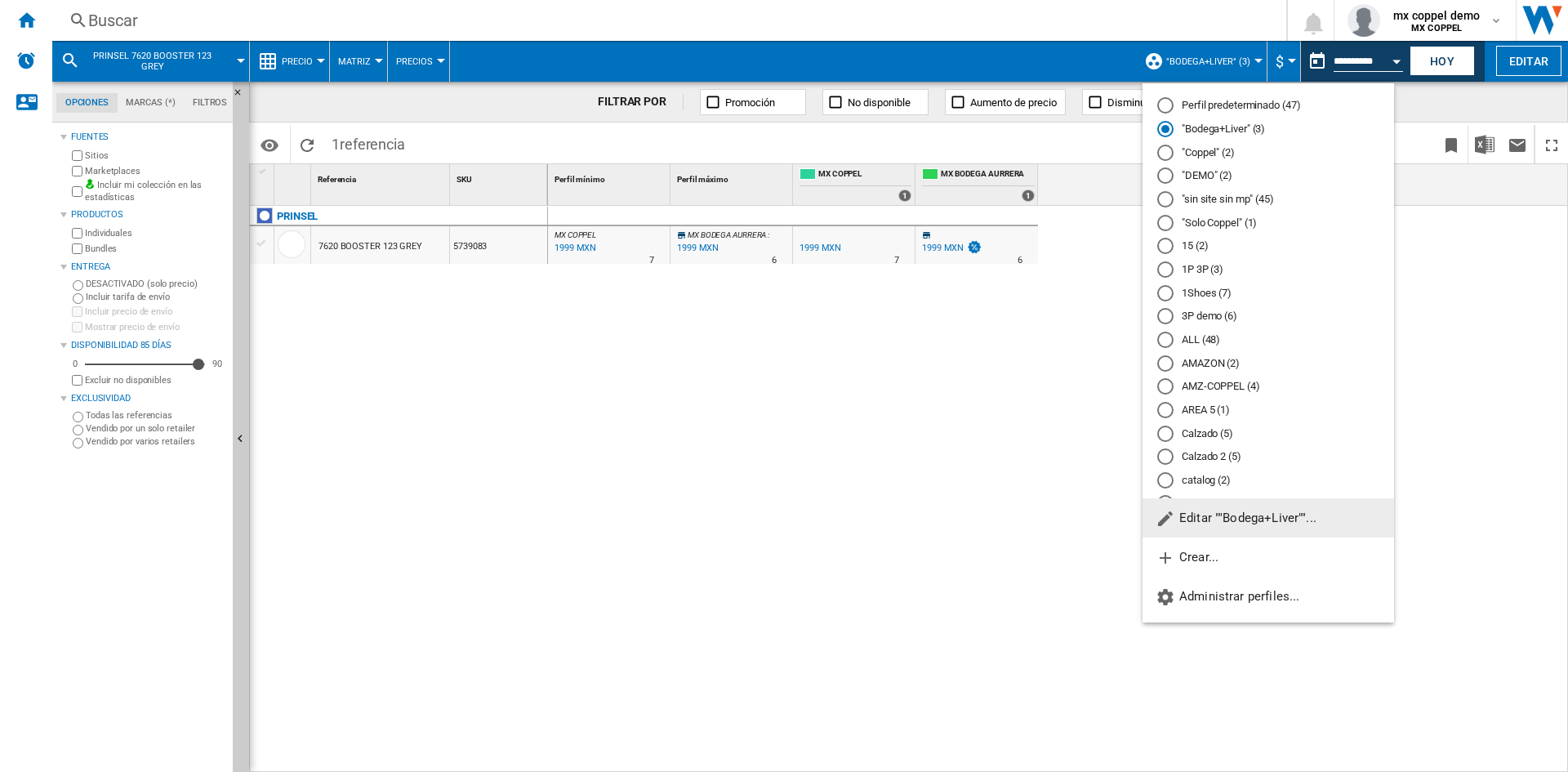
click at [1190, 100] on md-radio-button "Perfil predeterminado (47)" at bounding box center [1268, 106] width 222 height 16
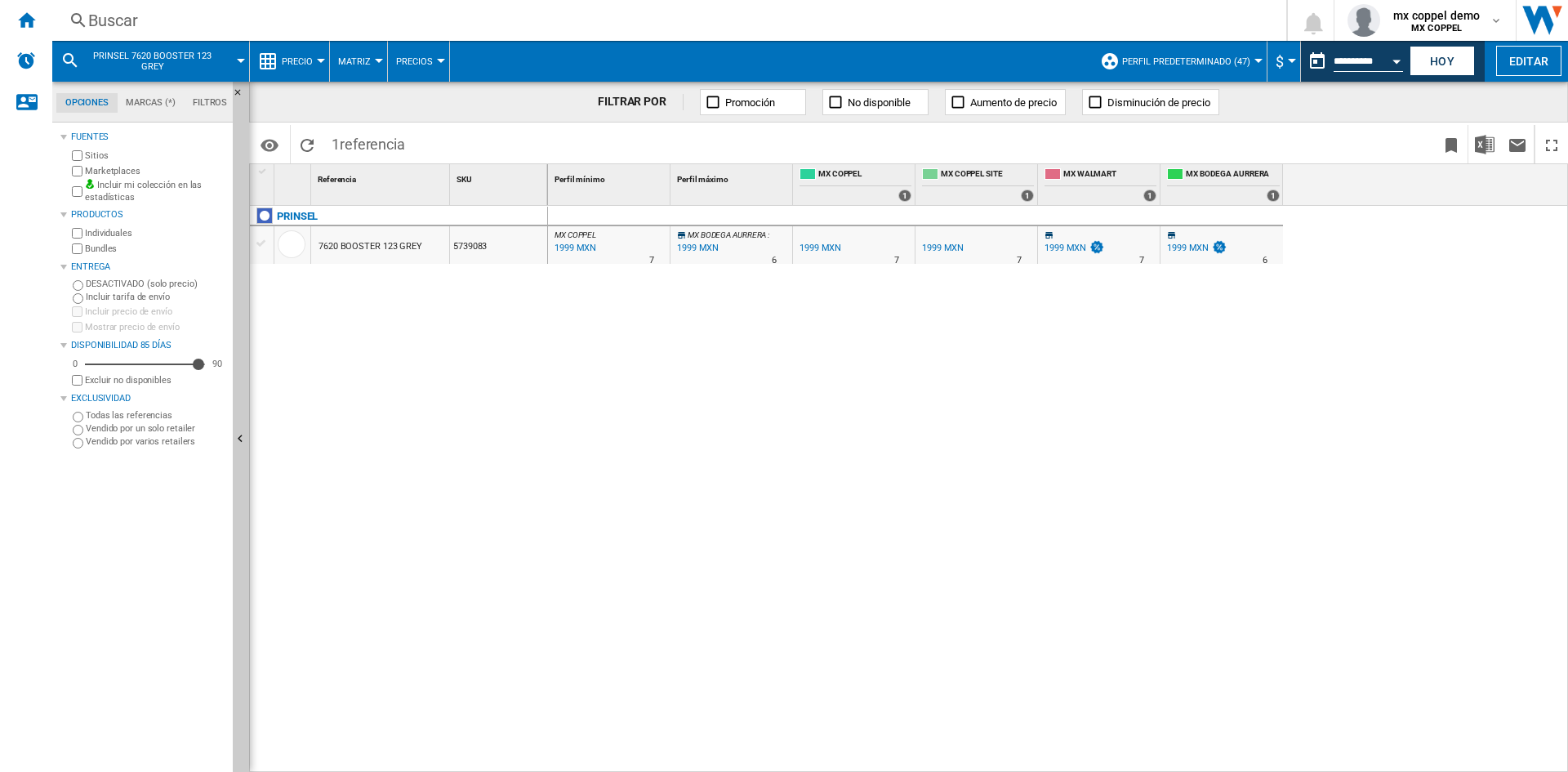
click at [707, 107] on ng-md-icon at bounding box center [713, 102] width 16 height 16
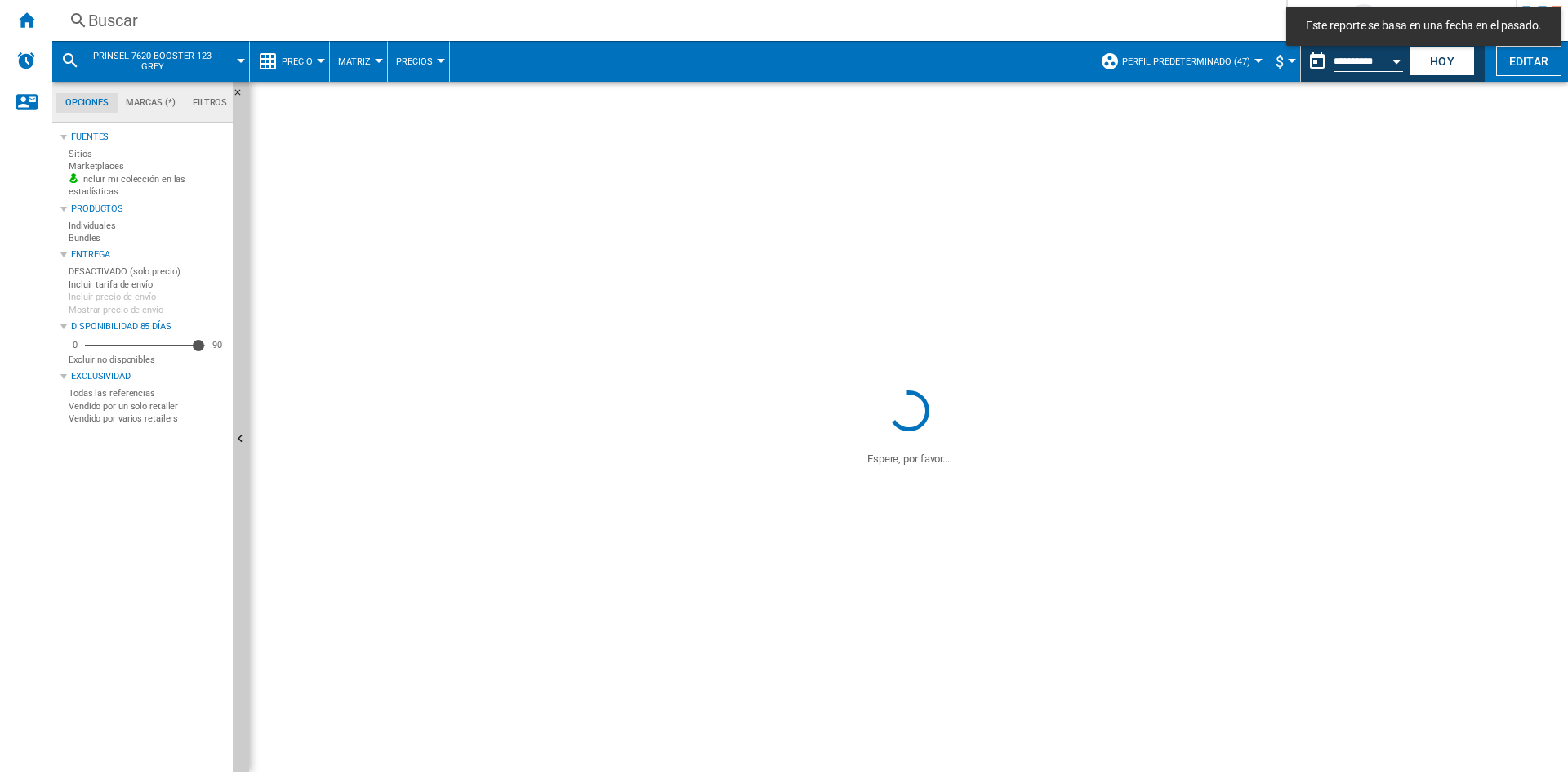
click at [841, 96] on ng-md-icon at bounding box center [835, 102] width 16 height 16
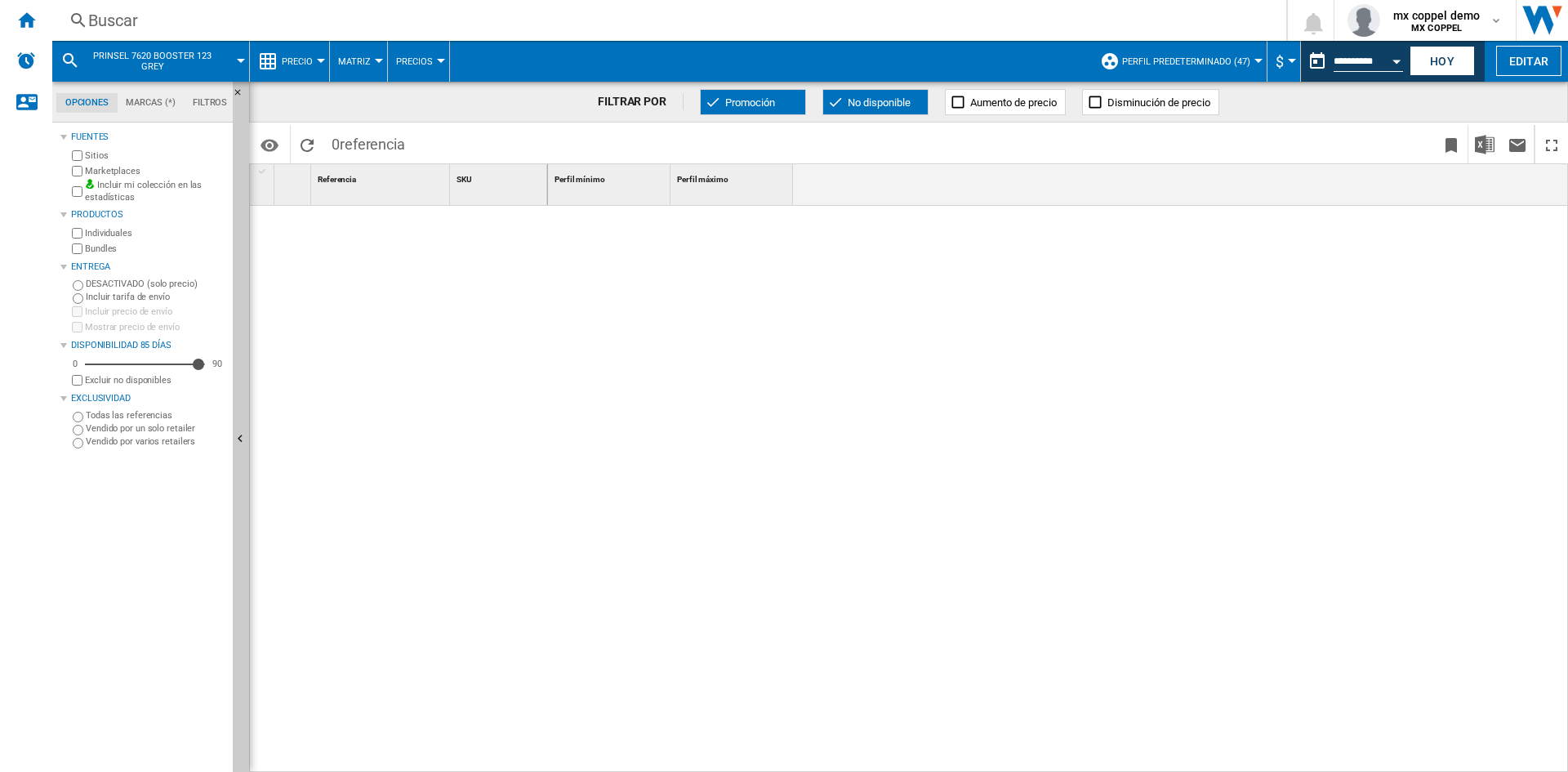
click at [721, 102] on button "Promoción" at bounding box center [753, 103] width 106 height 27
click at [825, 111] on button "No disponible" at bounding box center [876, 103] width 106 height 27
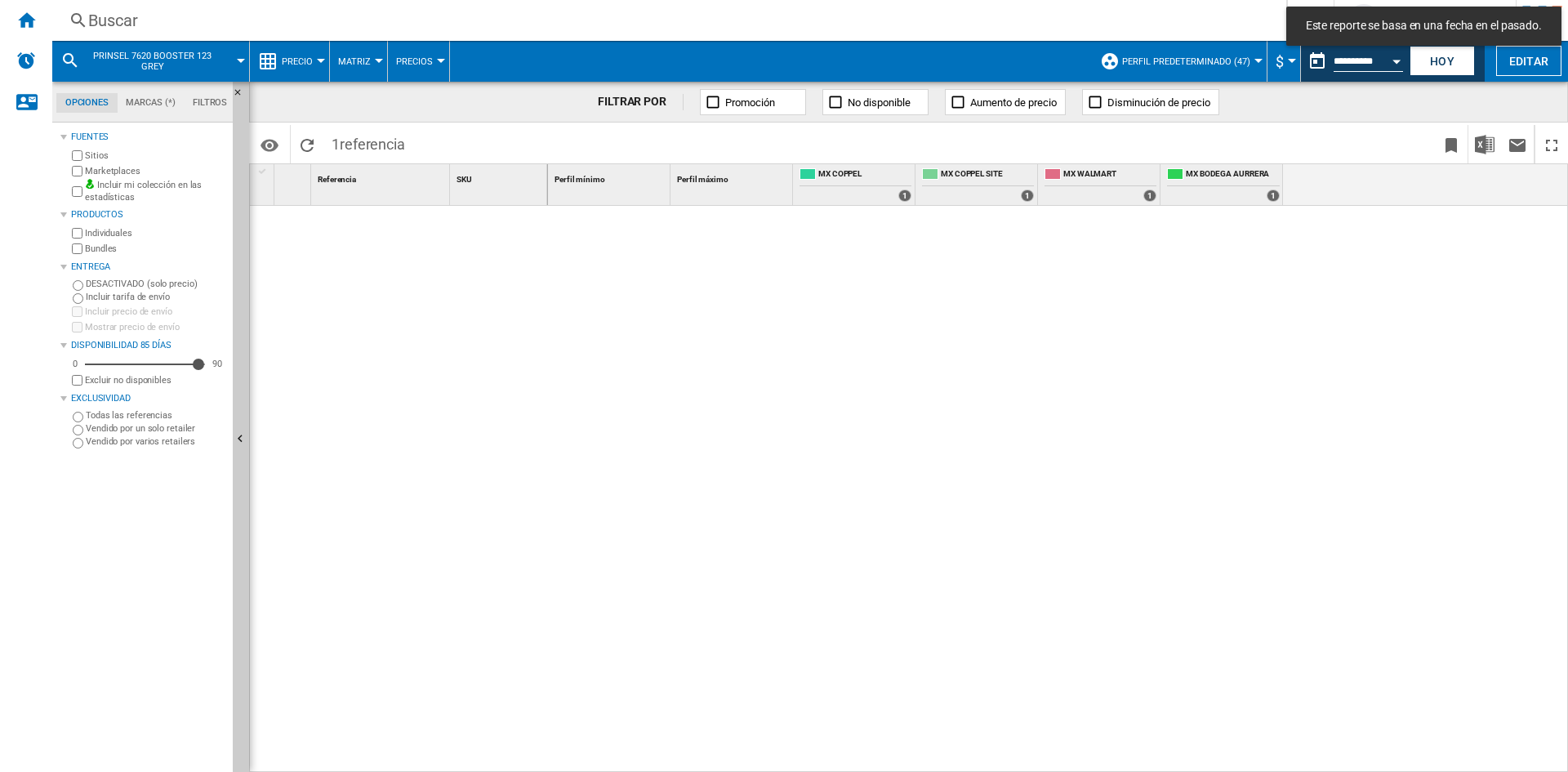
click at [144, 15] on div "Buscar" at bounding box center [666, 20] width 1155 height 23
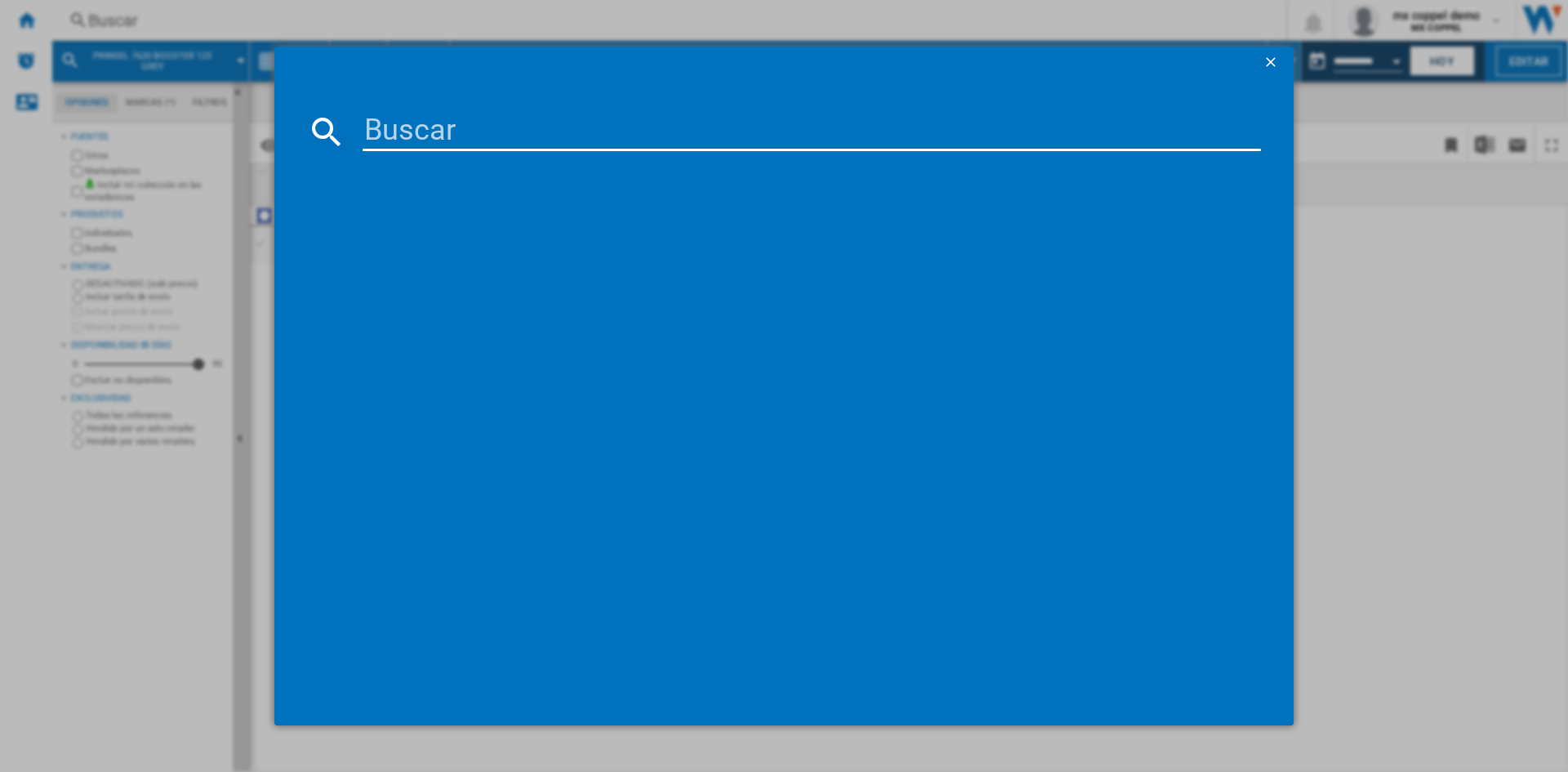
click at [415, 122] on input at bounding box center [811, 131] width 898 height 39
paste input "PRINSEL 7620 BOOSTER 123 GREY"
type input "PRINSEL 7620 BOOSTER 123 GREY"
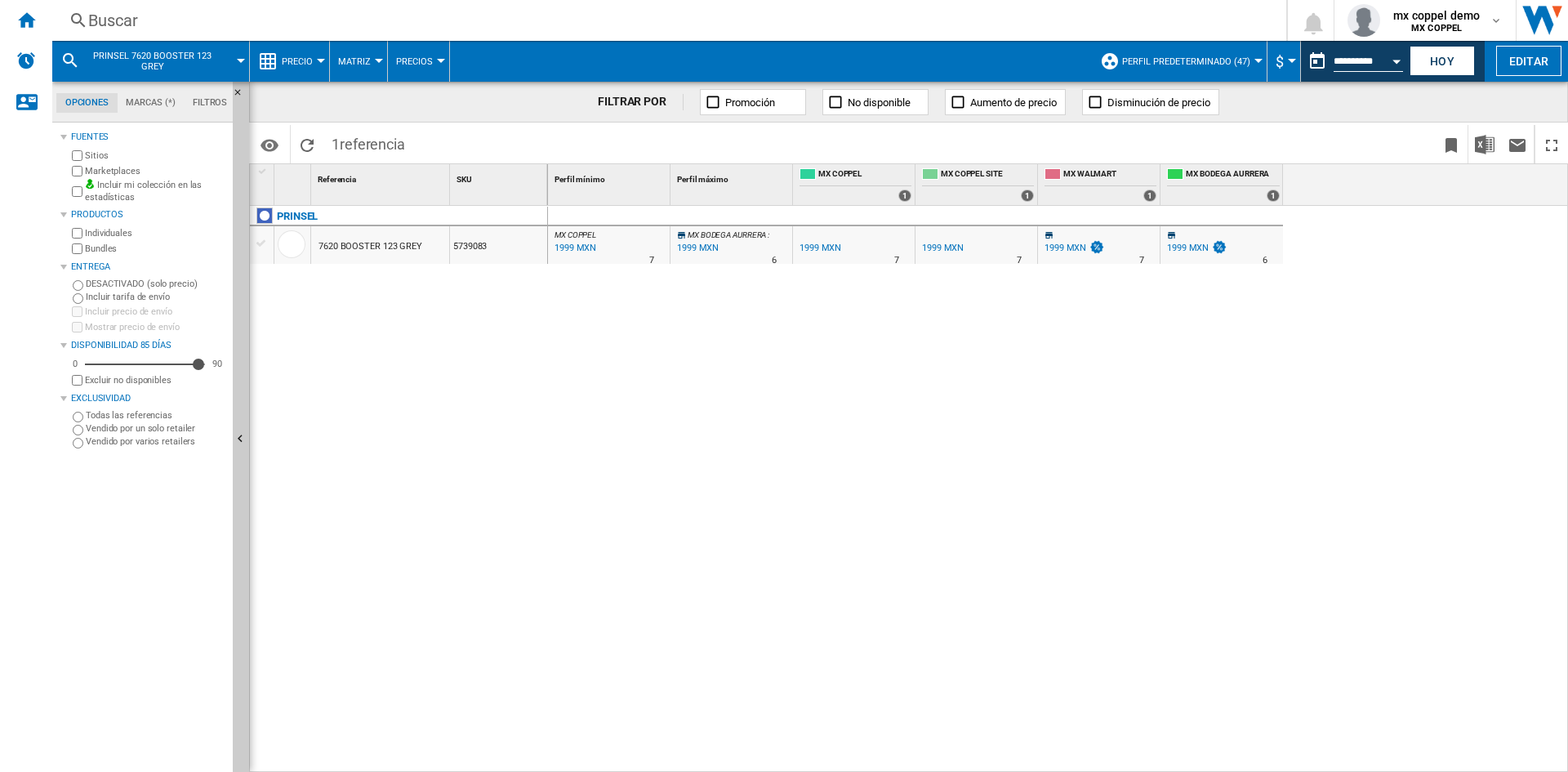
click at [1221, 59] on span "Perfil predeterminado (47)" at bounding box center [1186, 62] width 128 height 11
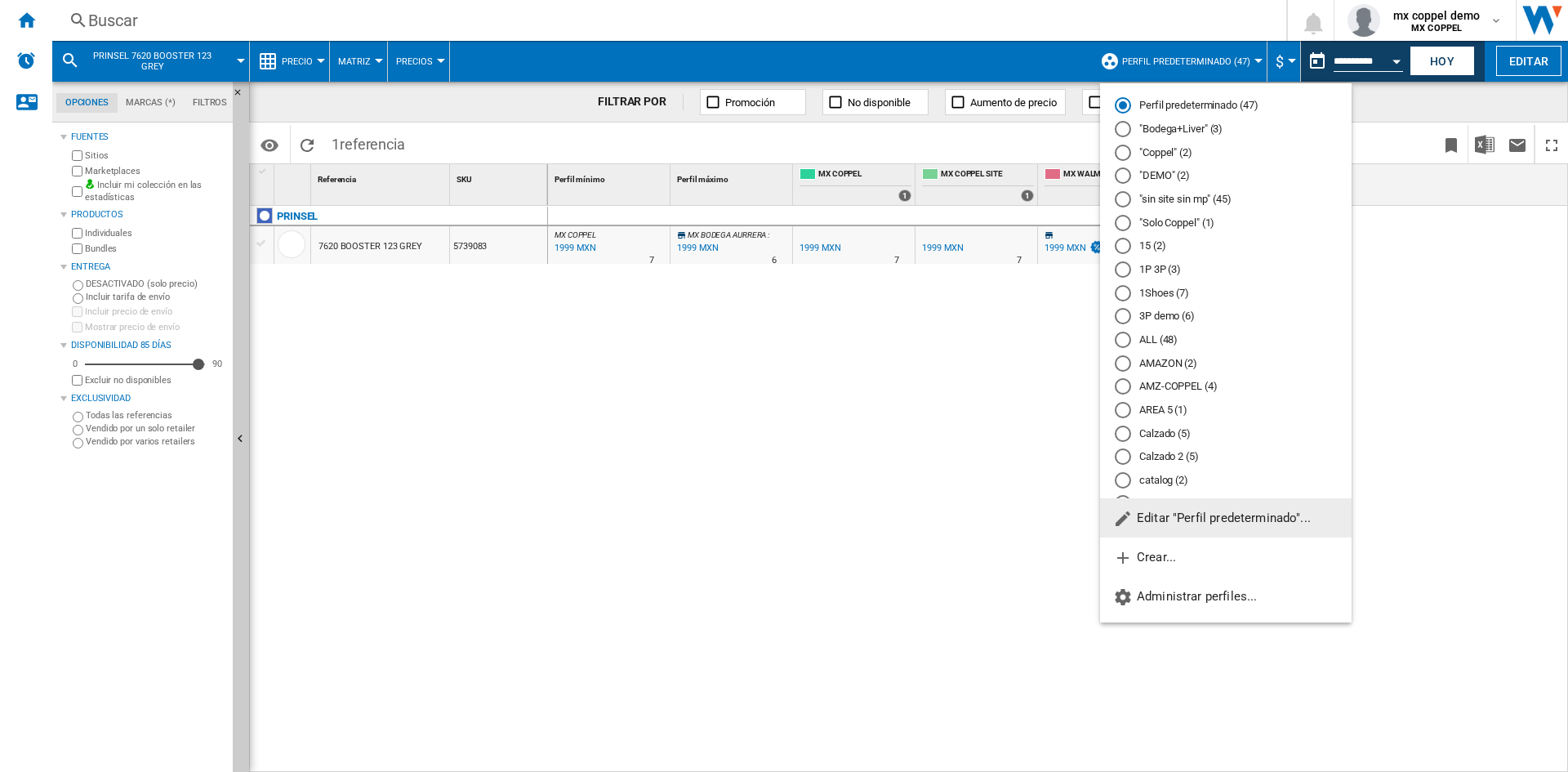
click at [1170, 367] on md-radio-button "AMAZON (2)" at bounding box center [1225, 363] width 222 height 16
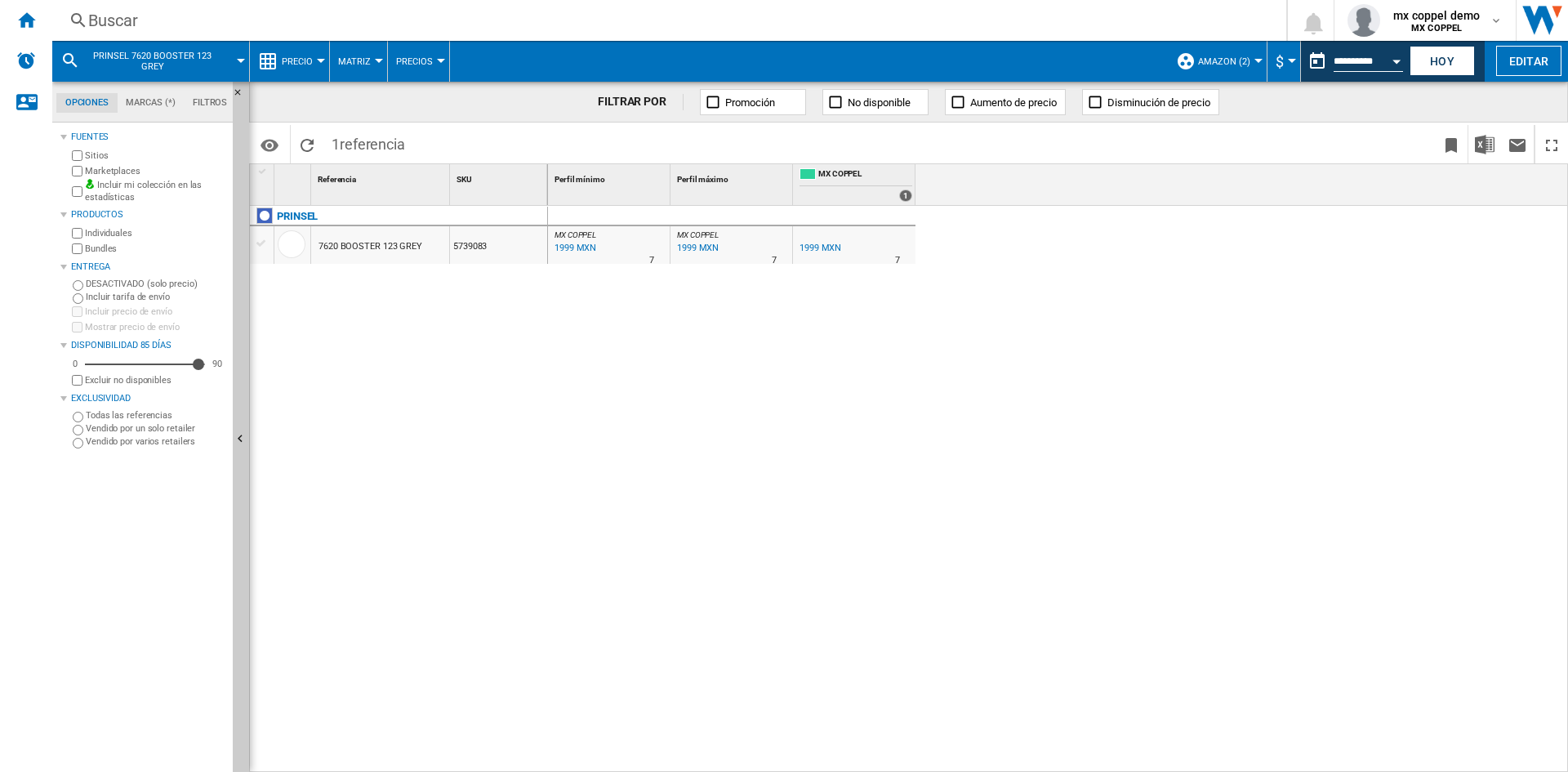
click at [1200, 58] on span "AMAZON (2)" at bounding box center [1224, 62] width 52 height 11
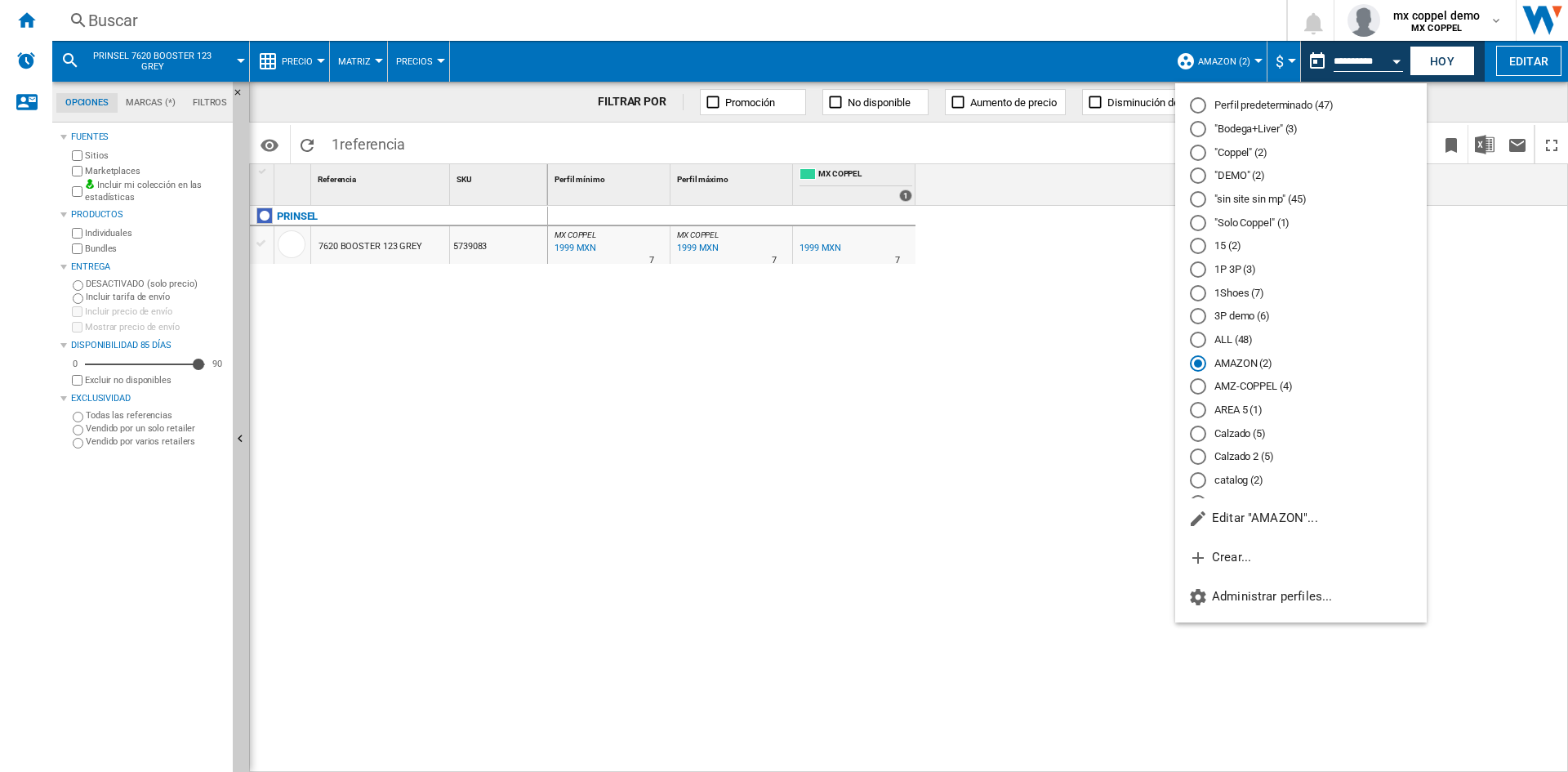
click at [1250, 383] on md-radio-button "AMZ-COPPEL (4)" at bounding box center [1301, 387] width 222 height 16
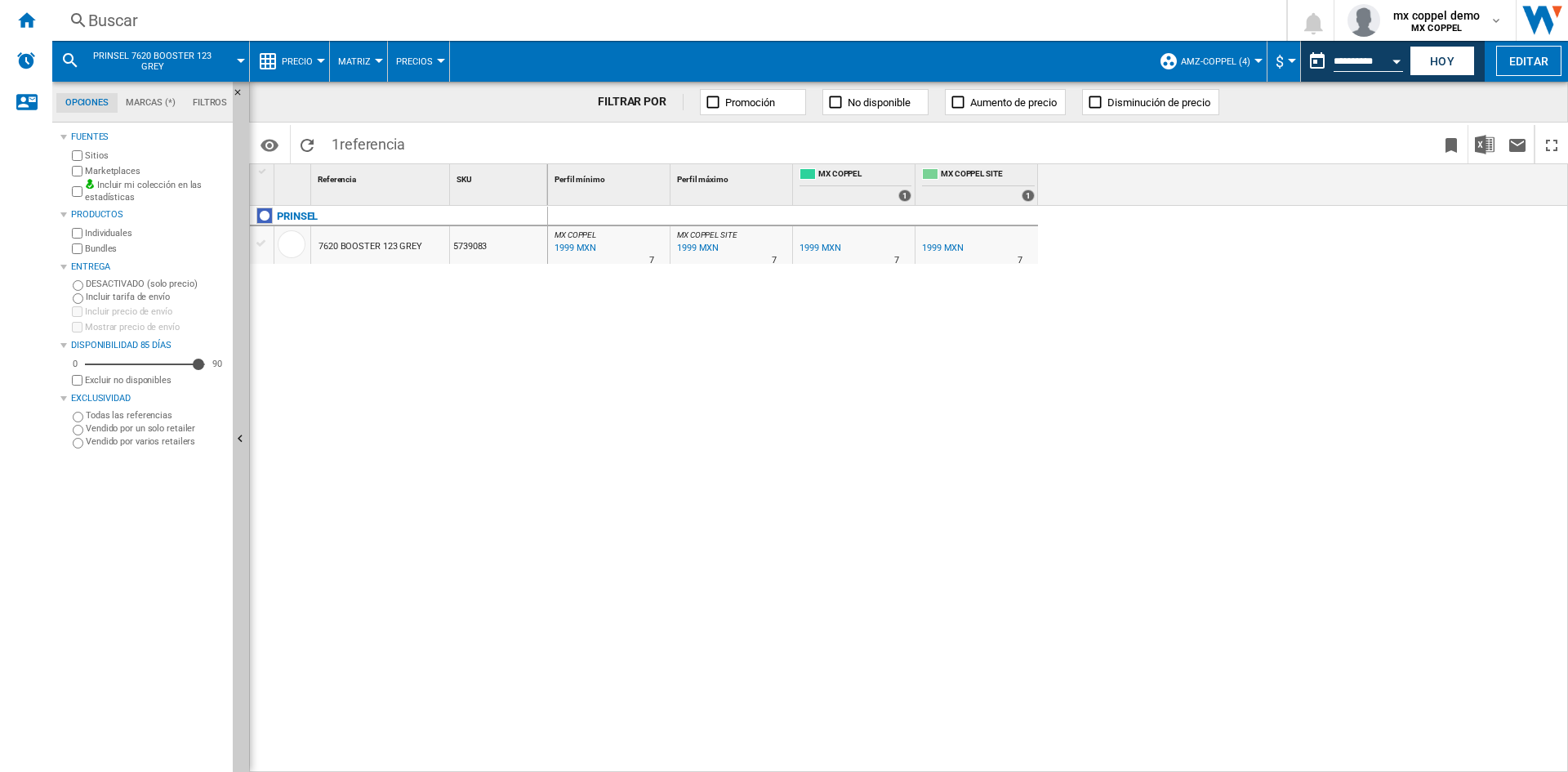
click at [1190, 63] on span "AMZ-COPPEL (4)" at bounding box center [1216, 62] width 69 height 11
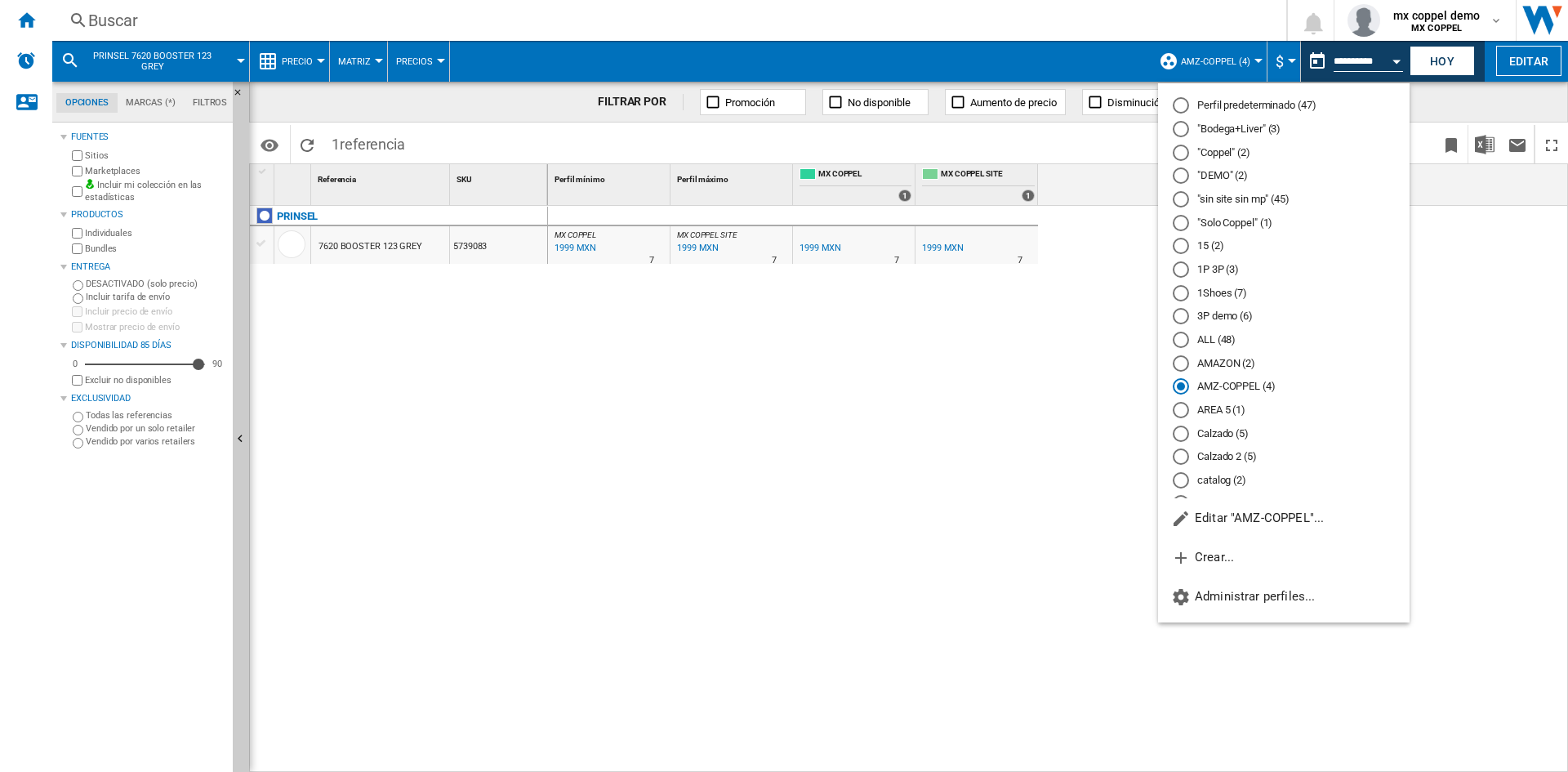
click at [1218, 106] on md-radio-button "Perfil predeterminado (47)" at bounding box center [1283, 106] width 222 height 16
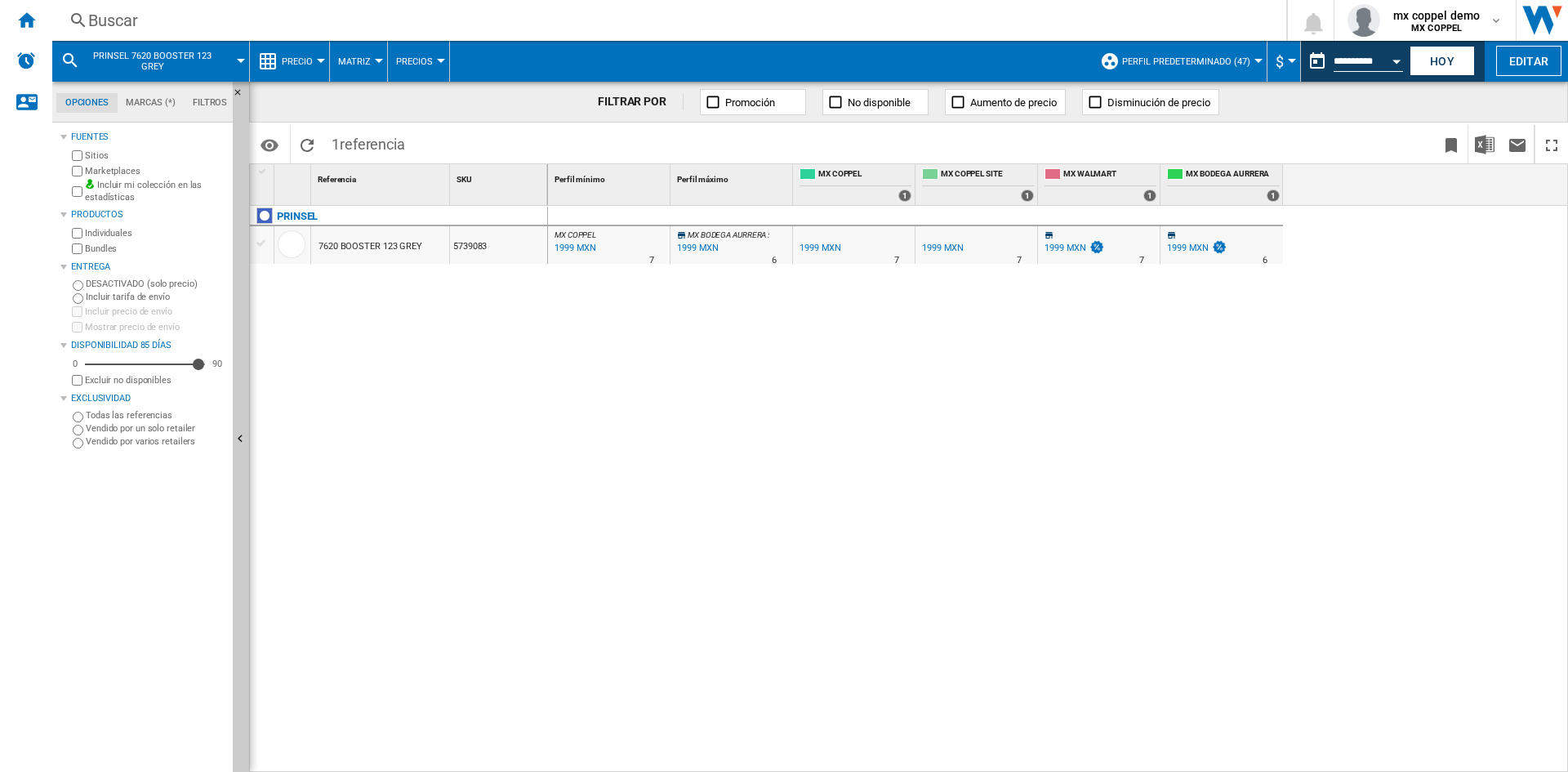
click at [158, 27] on div "Buscar" at bounding box center [666, 20] width 1155 height 23
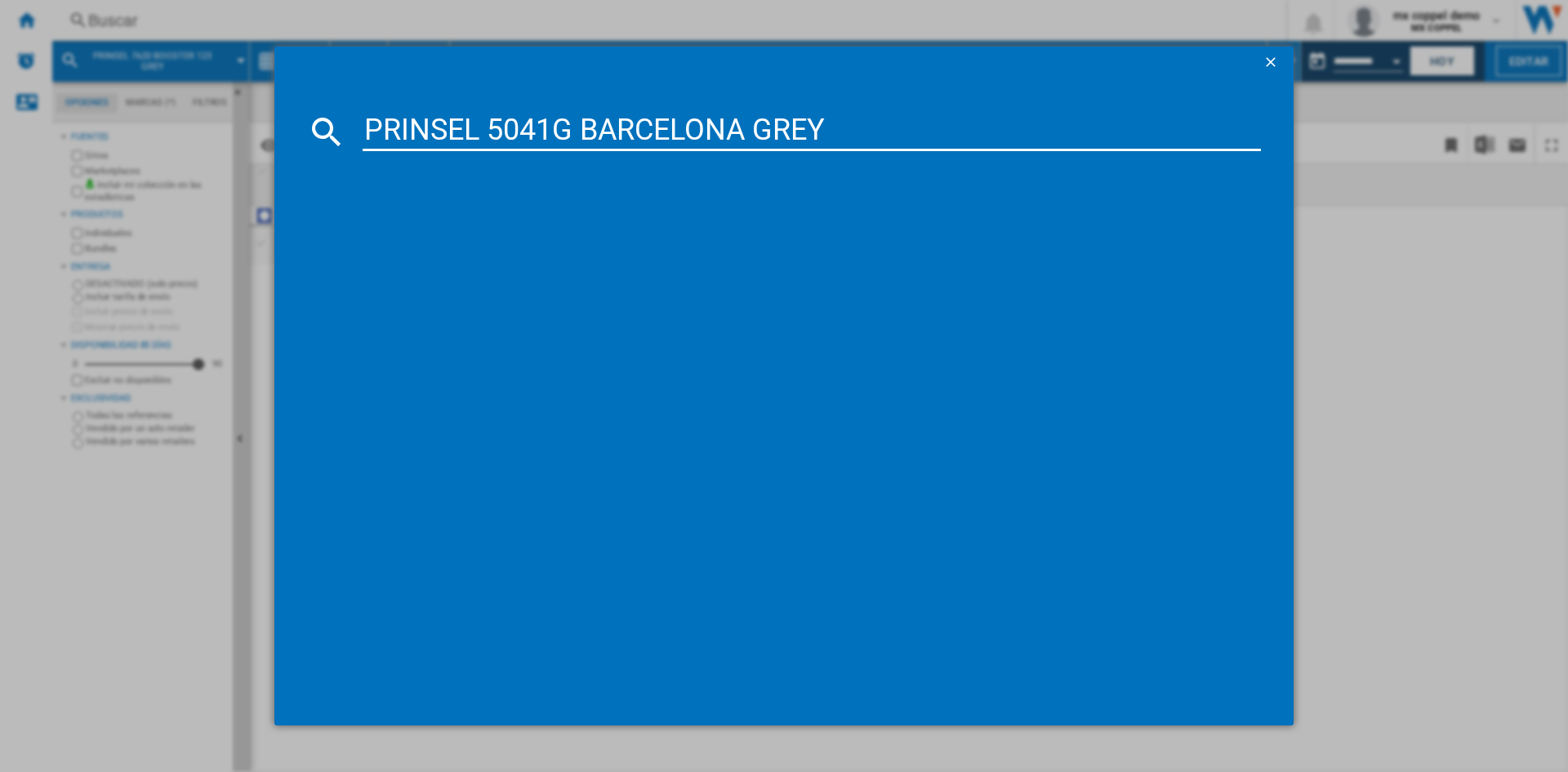
type input "PRINSEL 5041G BARCELONA GREY"
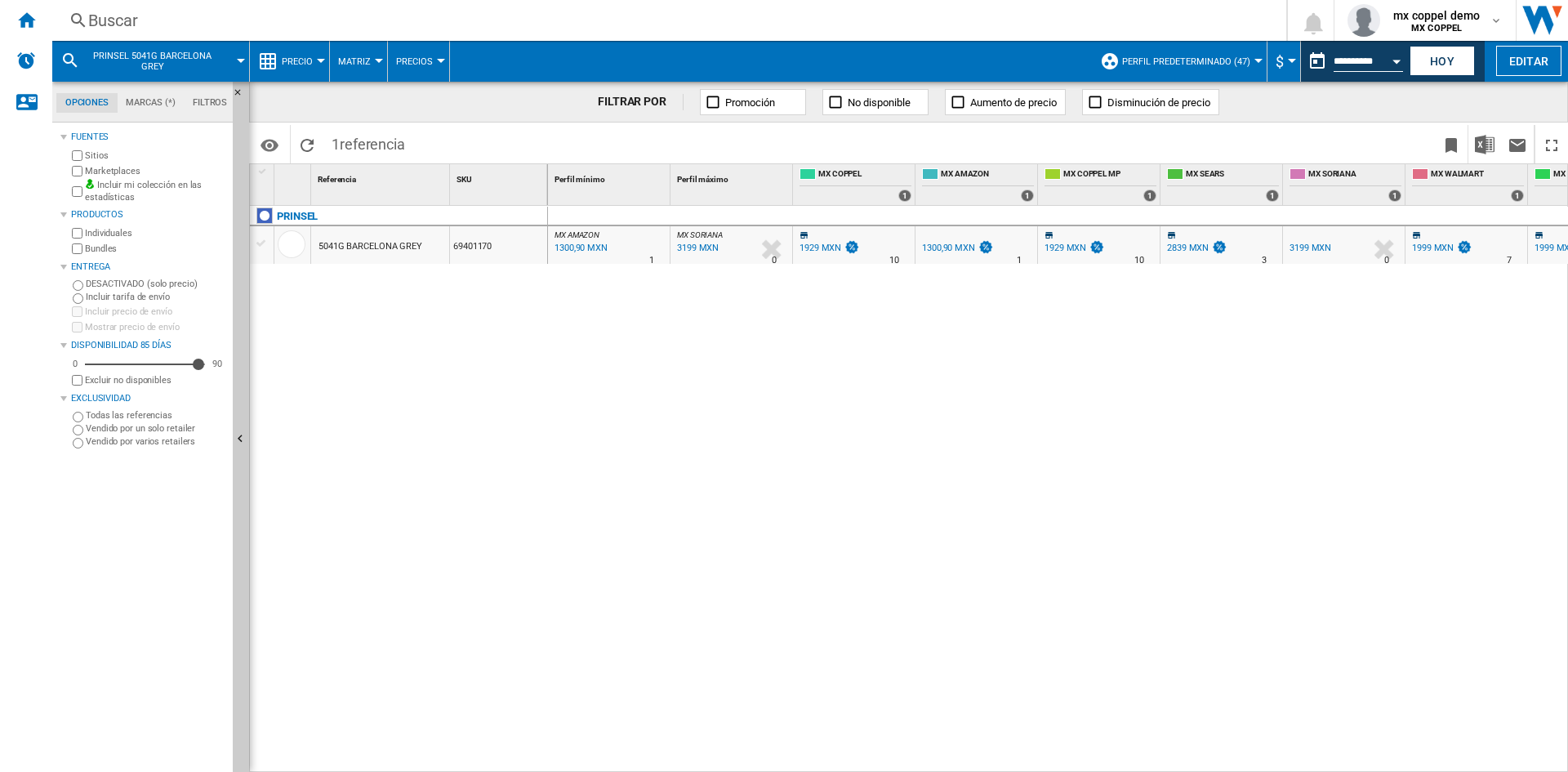
click at [297, 17] on div "Buscar" at bounding box center [666, 20] width 1155 height 23
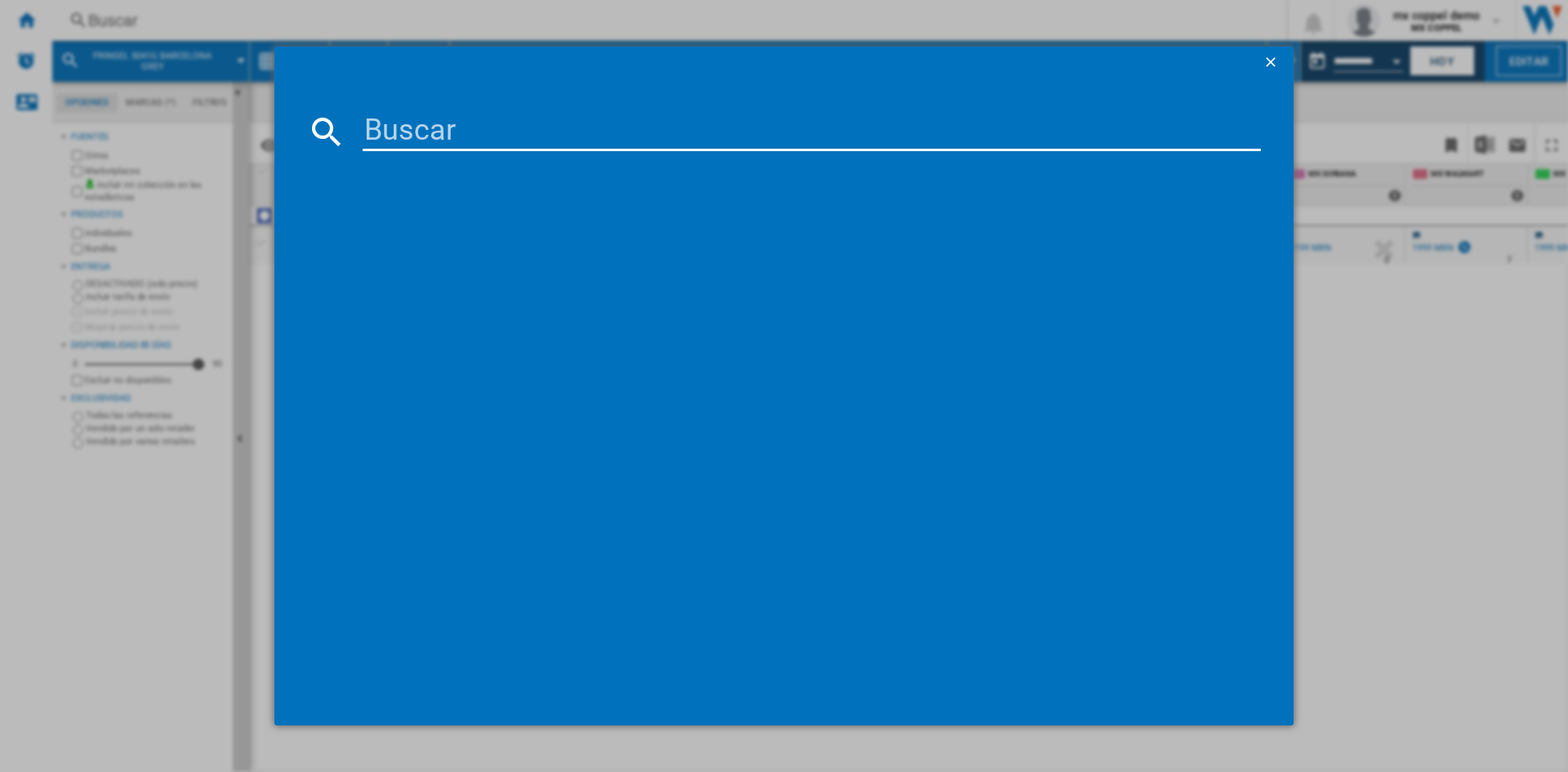
click at [436, 141] on input at bounding box center [811, 131] width 898 height 39
type input "DBEBE AEROSTAR PINK"
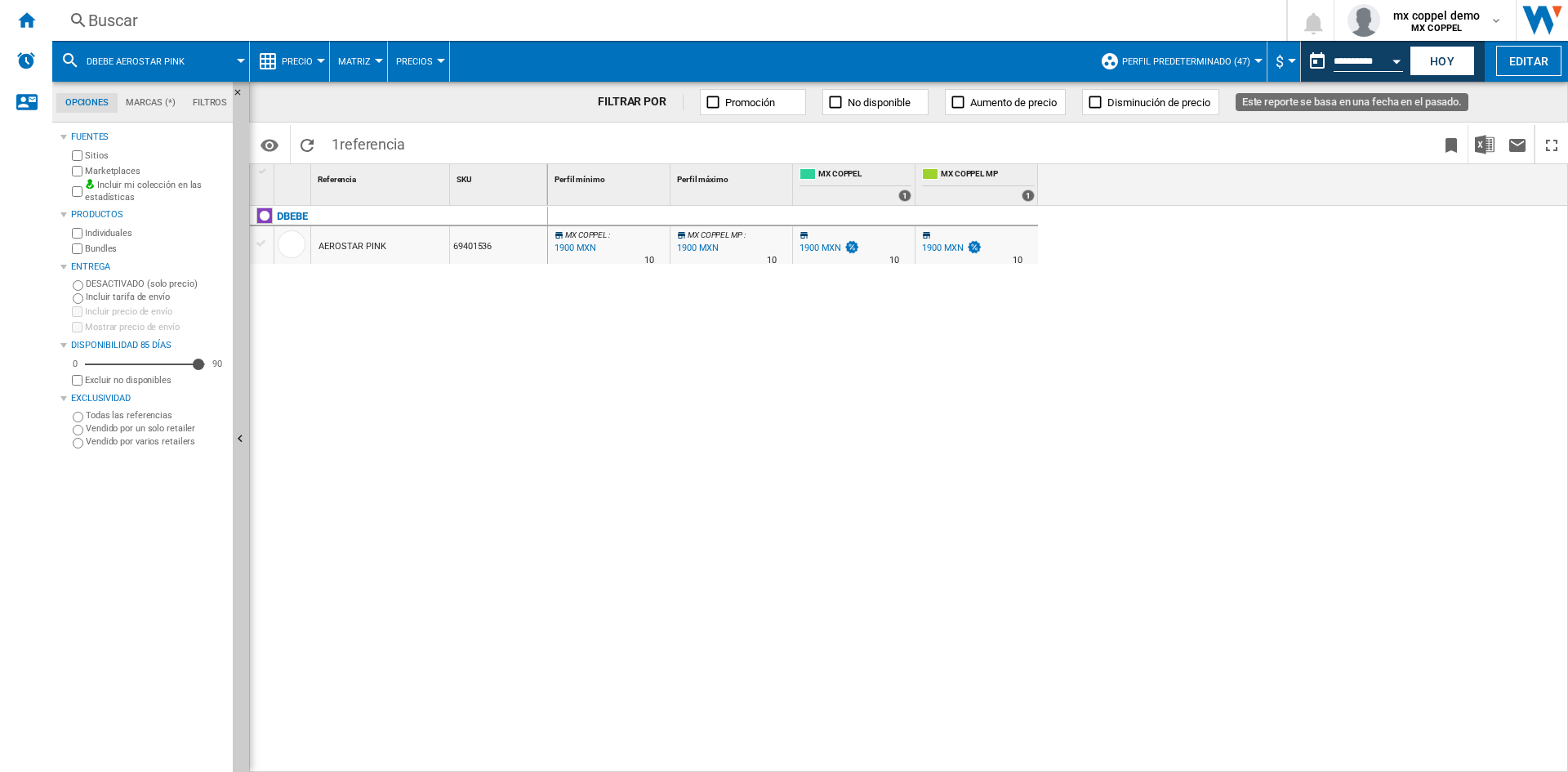
click at [1393, 59] on div "Open calendar" at bounding box center [1395, 61] width 8 height 4
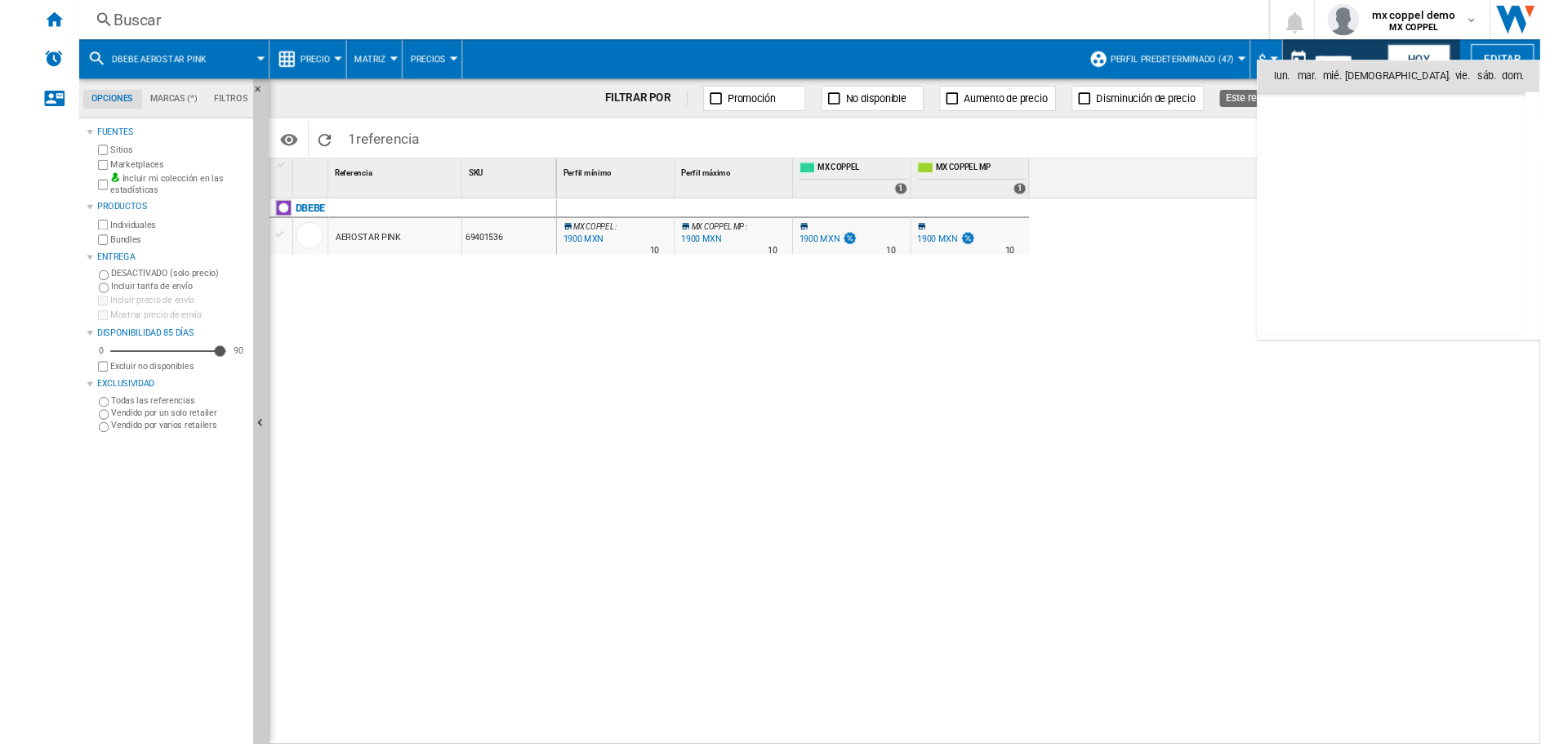
scroll to position [7793, 0]
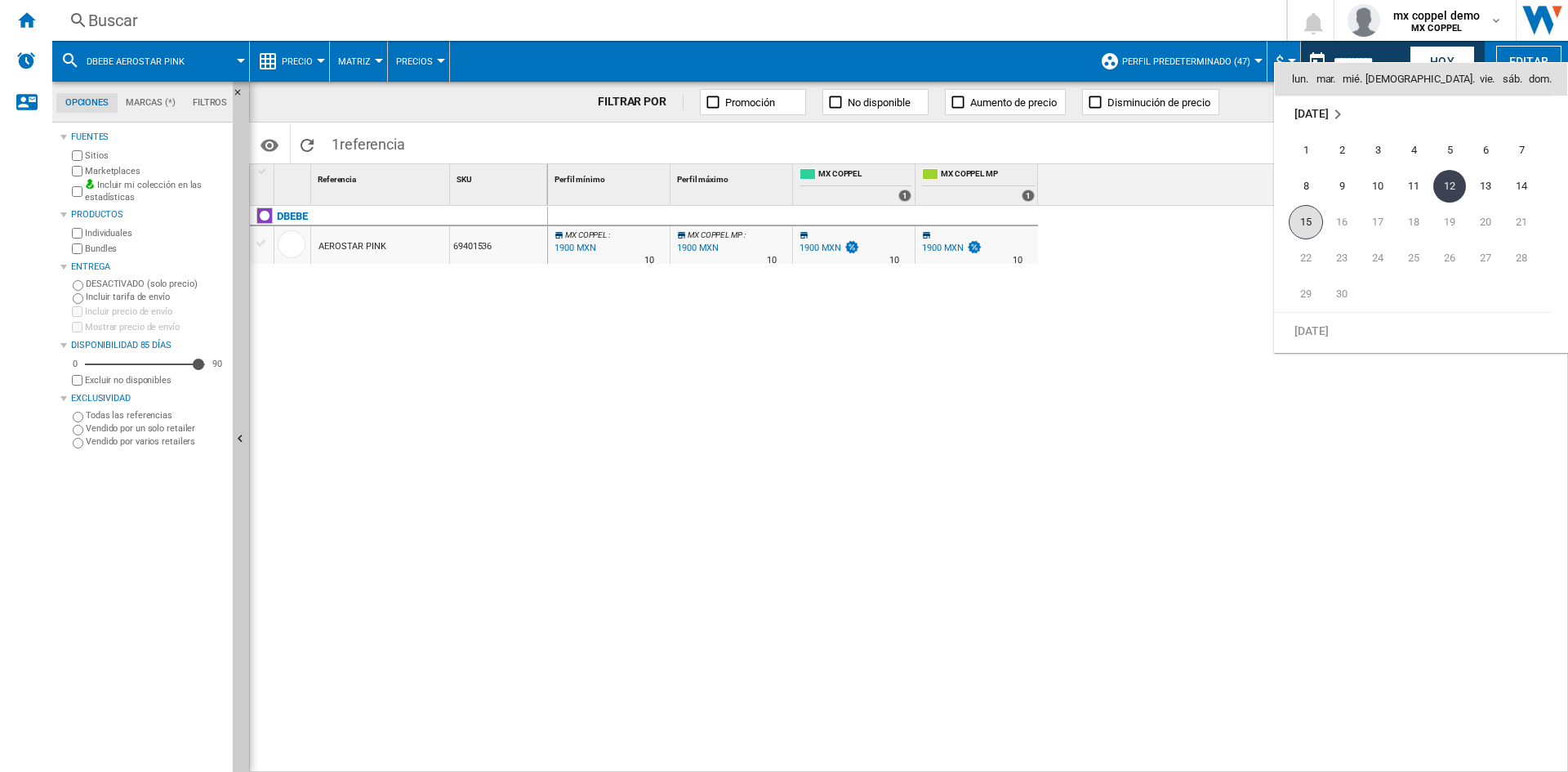
click at [1297, 226] on span "15" at bounding box center [1305, 221] width 35 height 35
type input "**********"
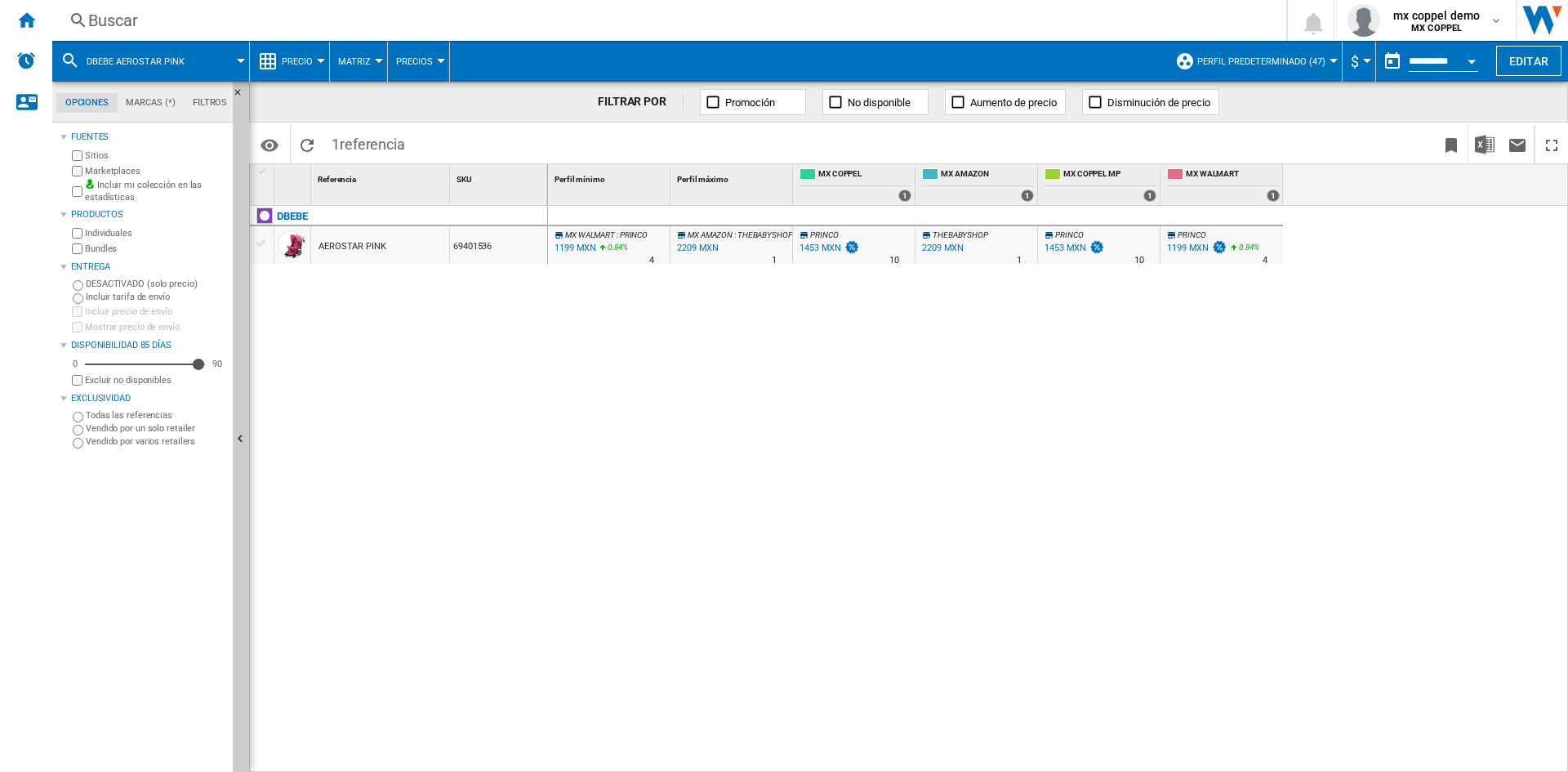
click at [230, 19] on div "Buscar" at bounding box center [666, 20] width 1155 height 23
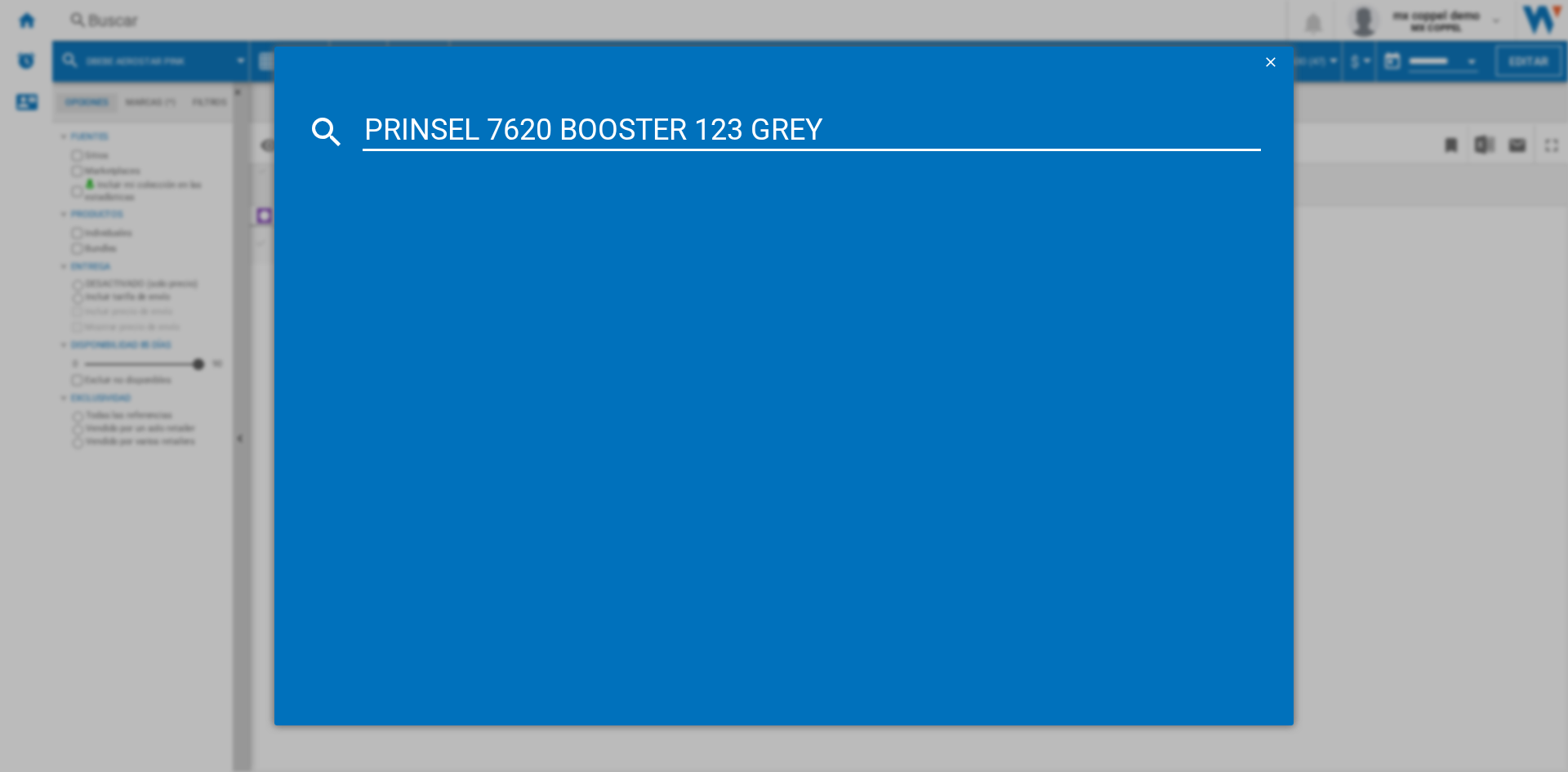
type input "PRINSEL 7620 BOOSTER 123 GREY"
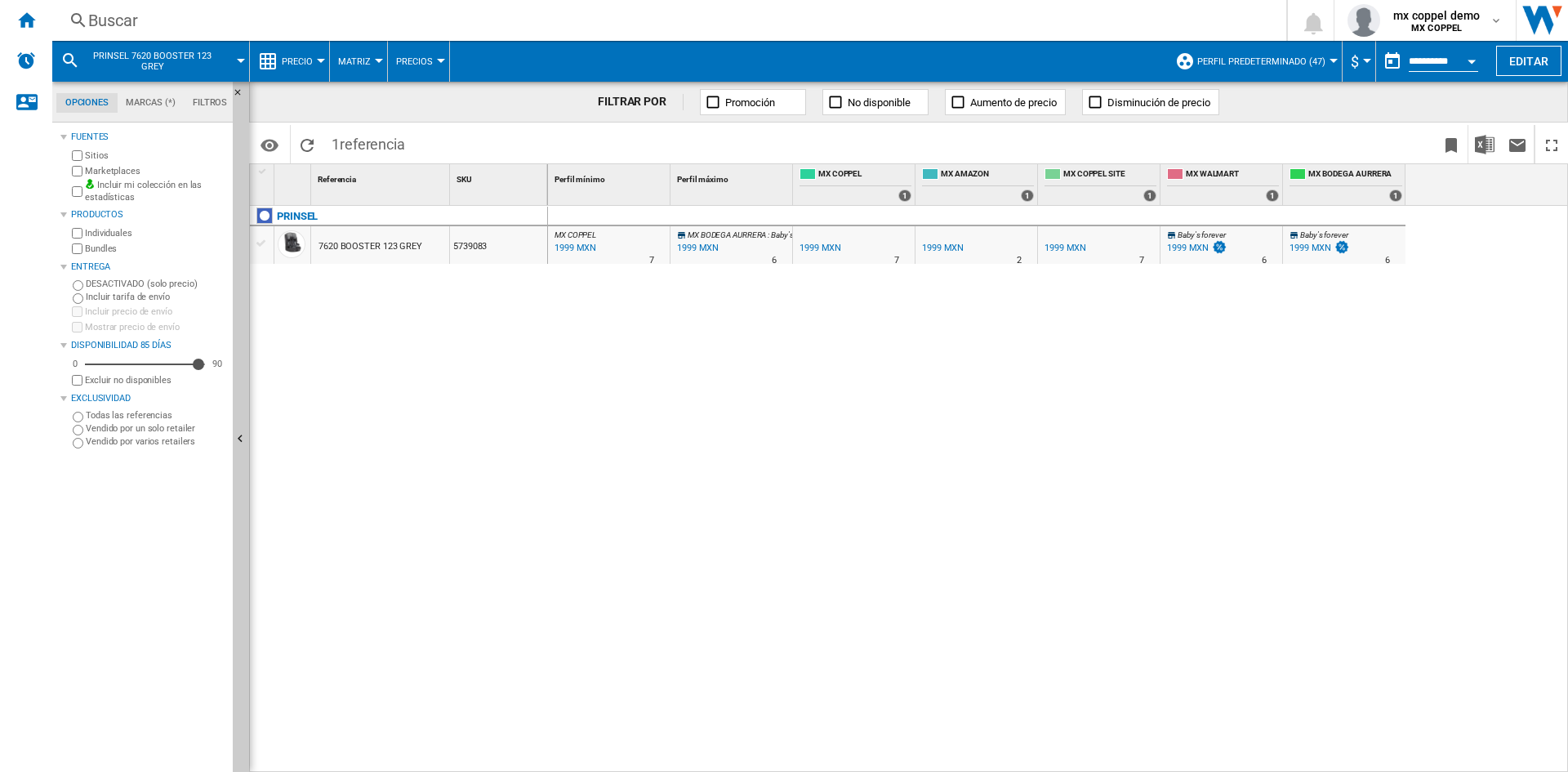
click at [304, 19] on div "Buscar" at bounding box center [666, 20] width 1155 height 23
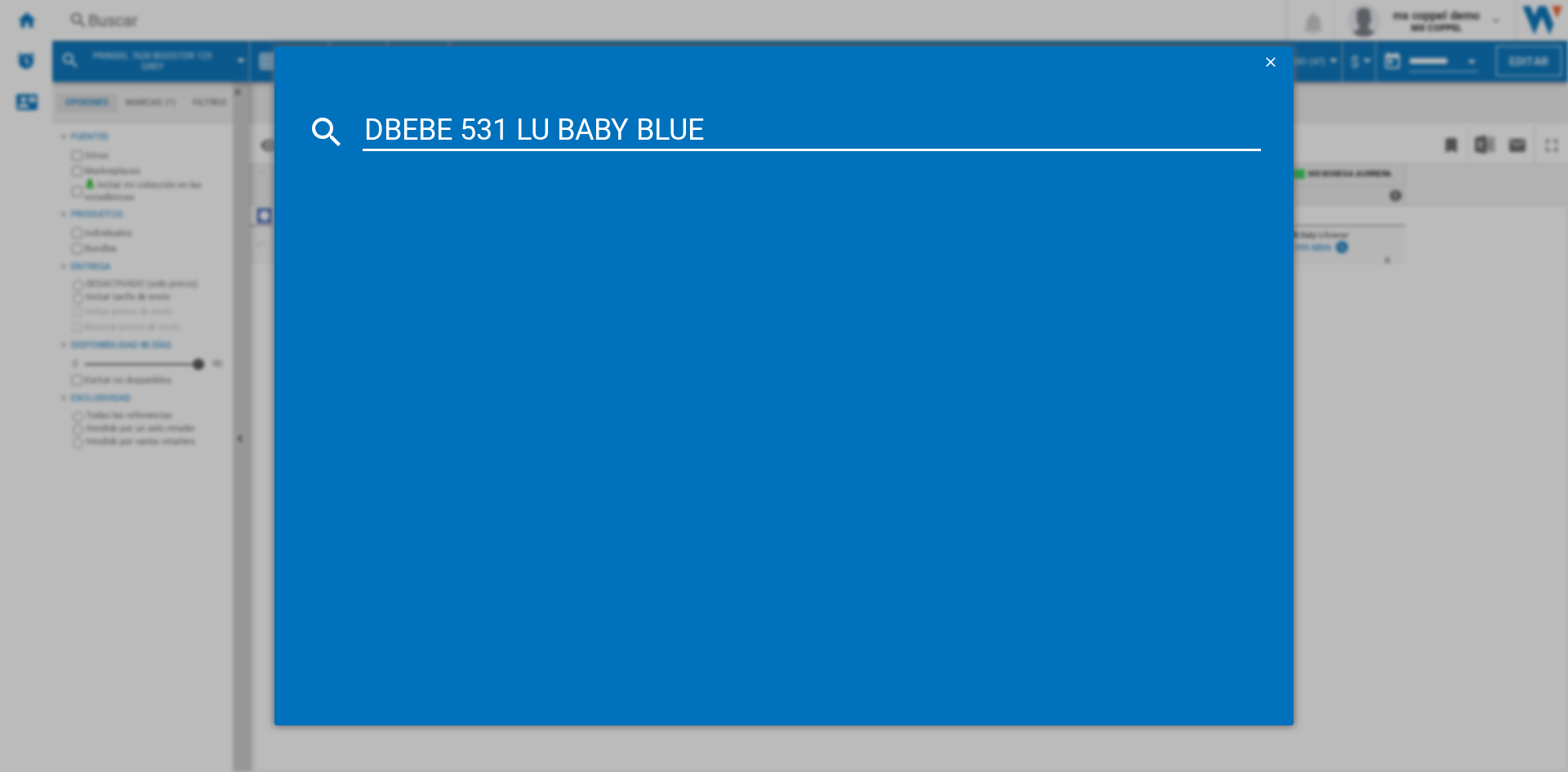
type input "DBEBE 531 LU BABY BLUE"
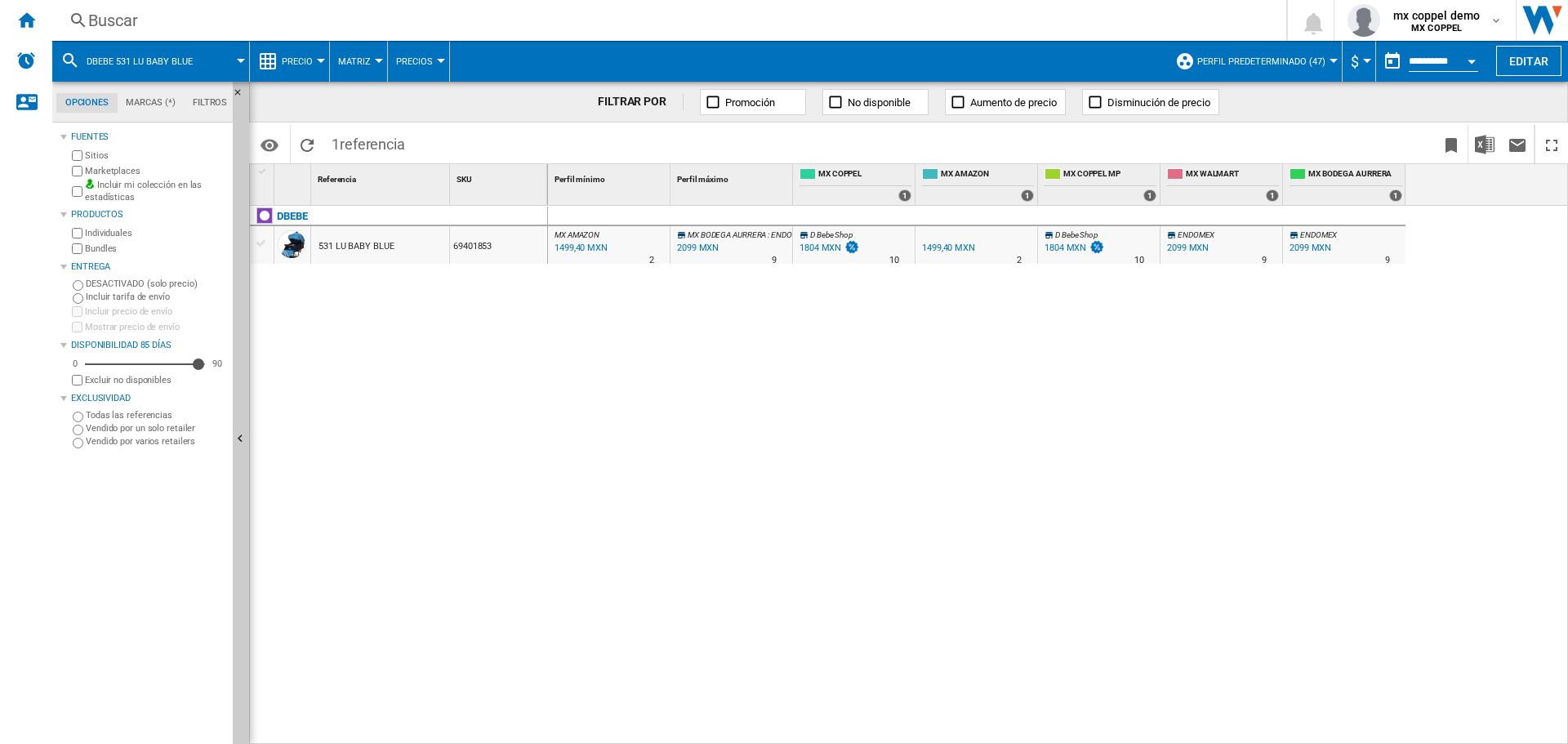
click at [292, 16] on div "Buscar" at bounding box center [666, 20] width 1155 height 23
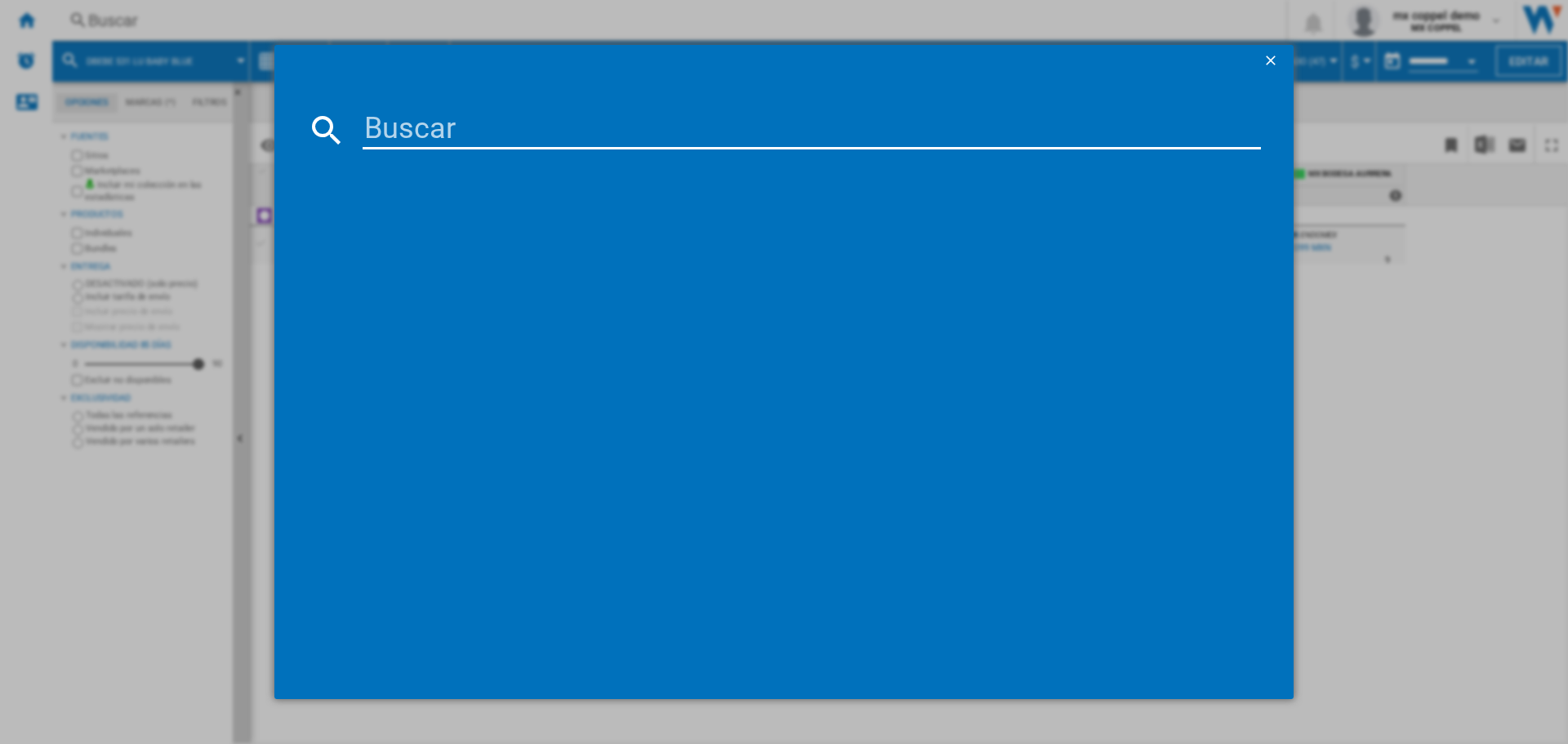
click at [456, 128] on input at bounding box center [811, 130] width 898 height 39
type input "PRINSEL MONACO 5293 BEIGE"
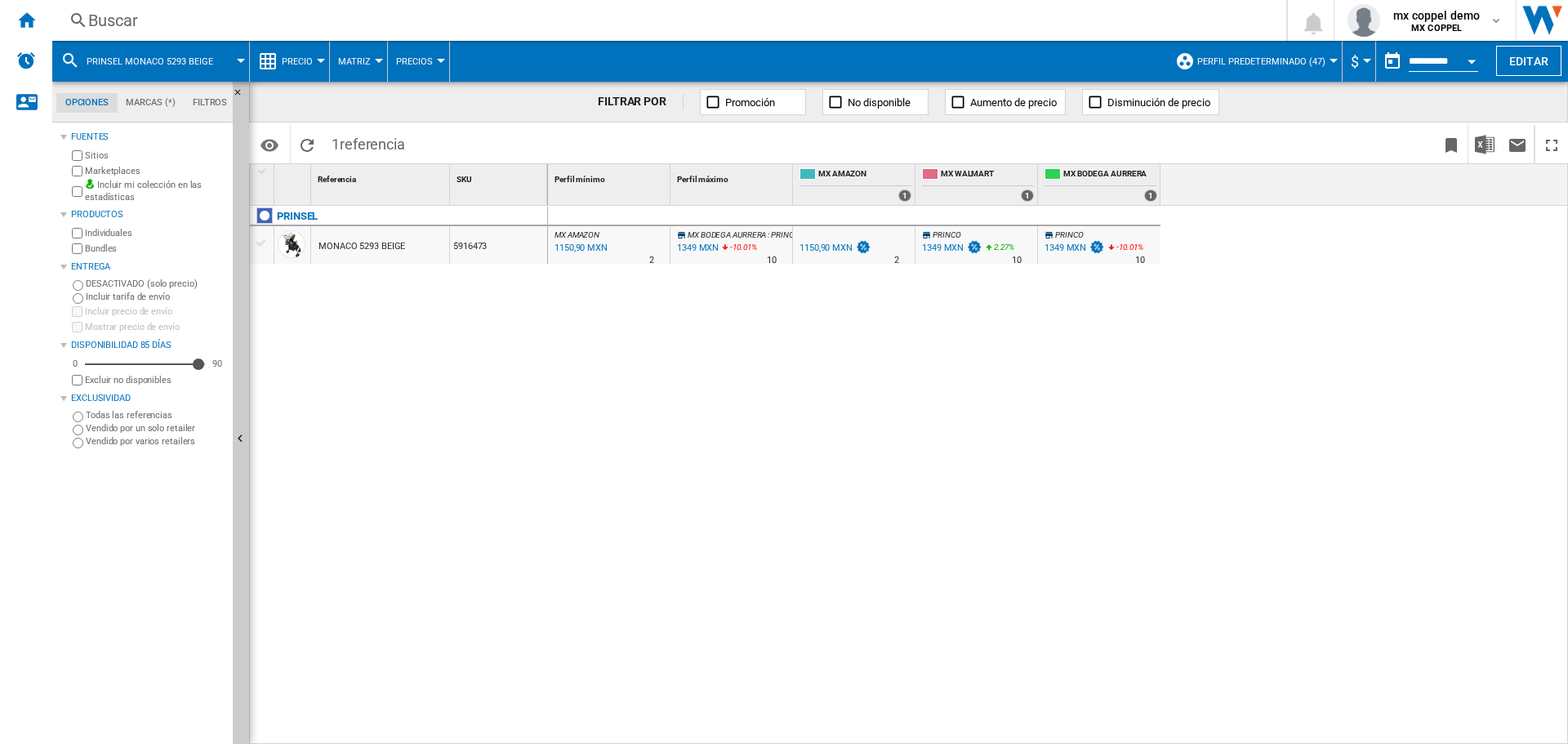
click at [264, 26] on div "Buscar" at bounding box center [666, 20] width 1155 height 23
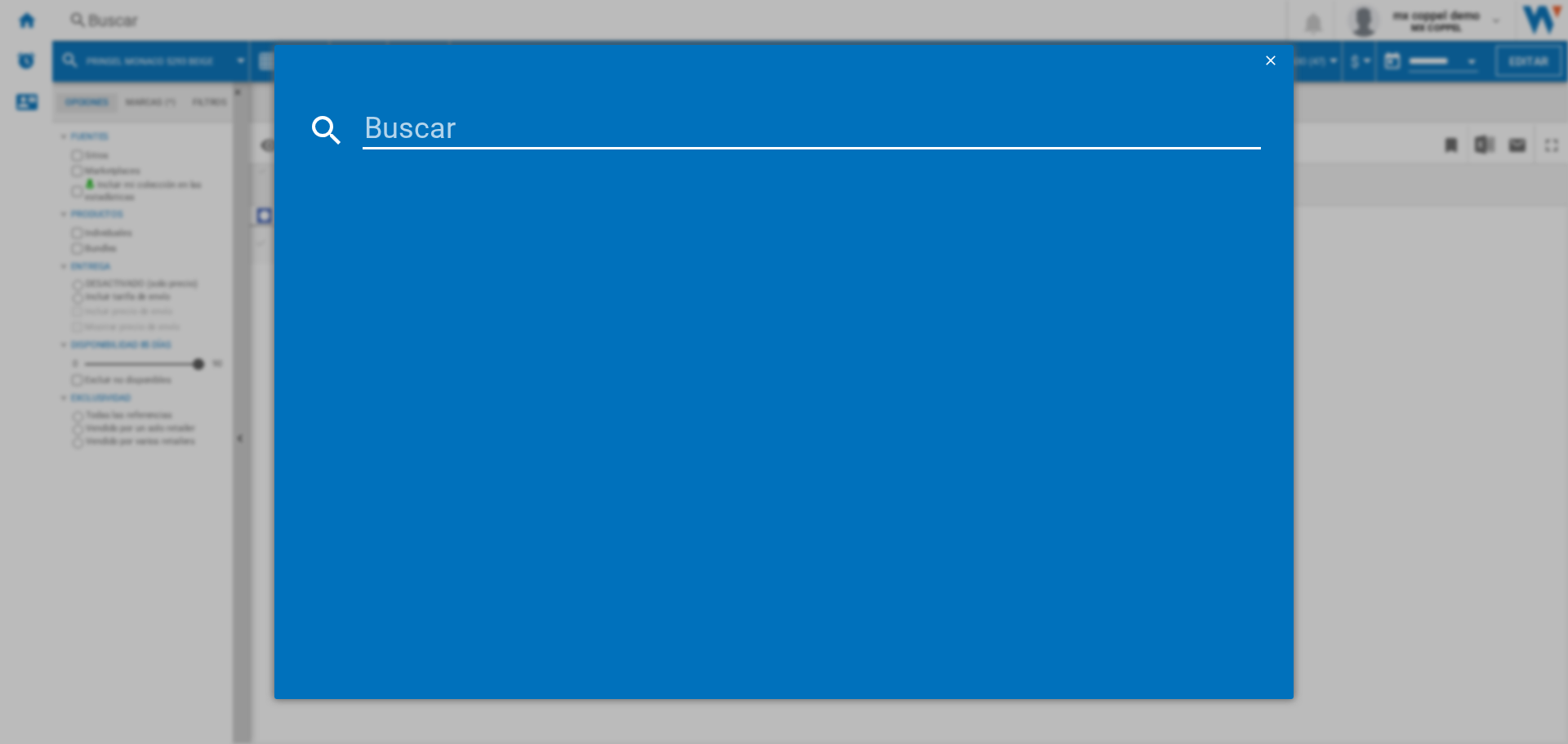
click at [491, 112] on input at bounding box center [811, 130] width 898 height 39
type input "INFANTI TRACK FIT GREY"
